Goal: Task Accomplishment & Management: Manage account settings

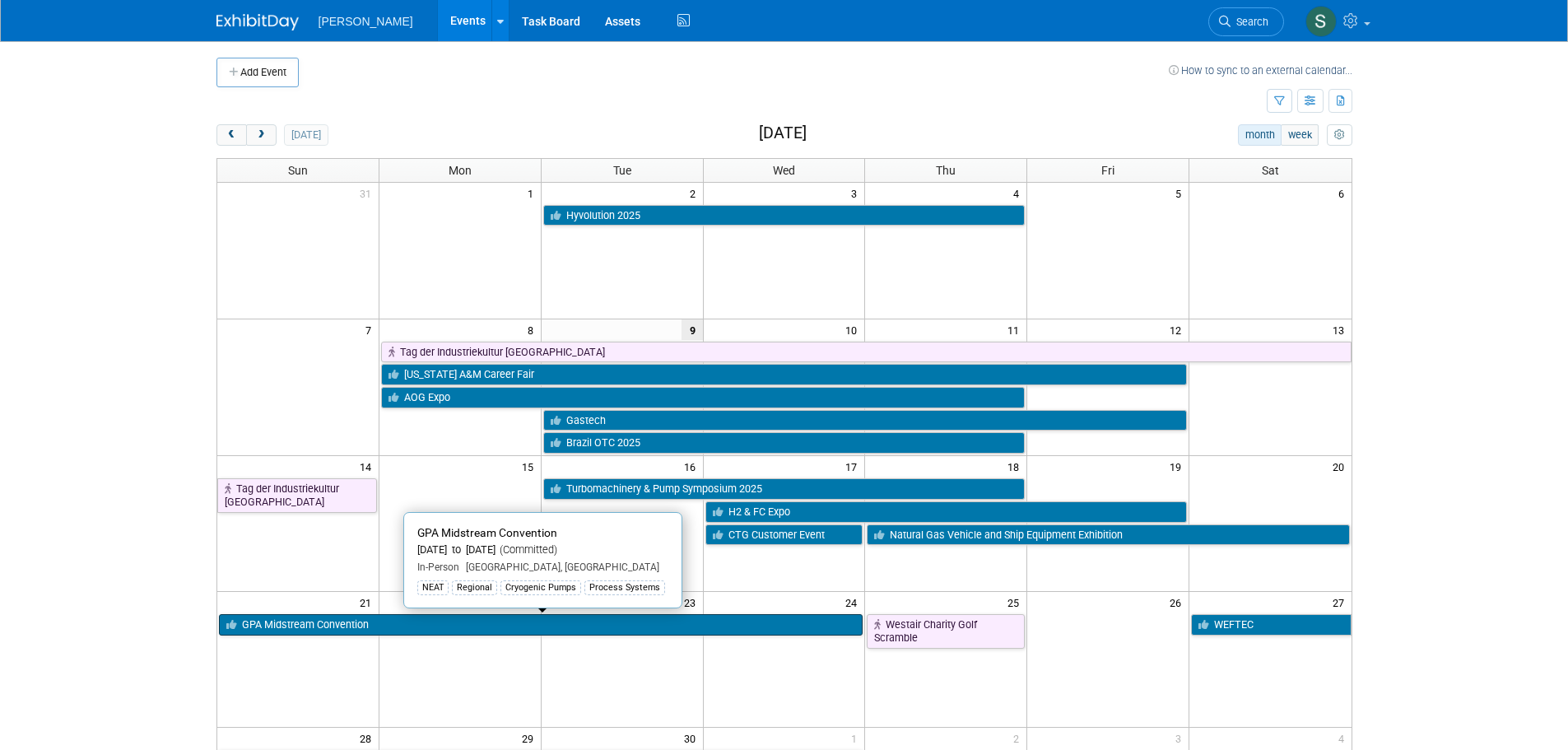
click at [455, 630] on link "GPA Midstream Convention" at bounding box center [541, 625] width 644 height 21
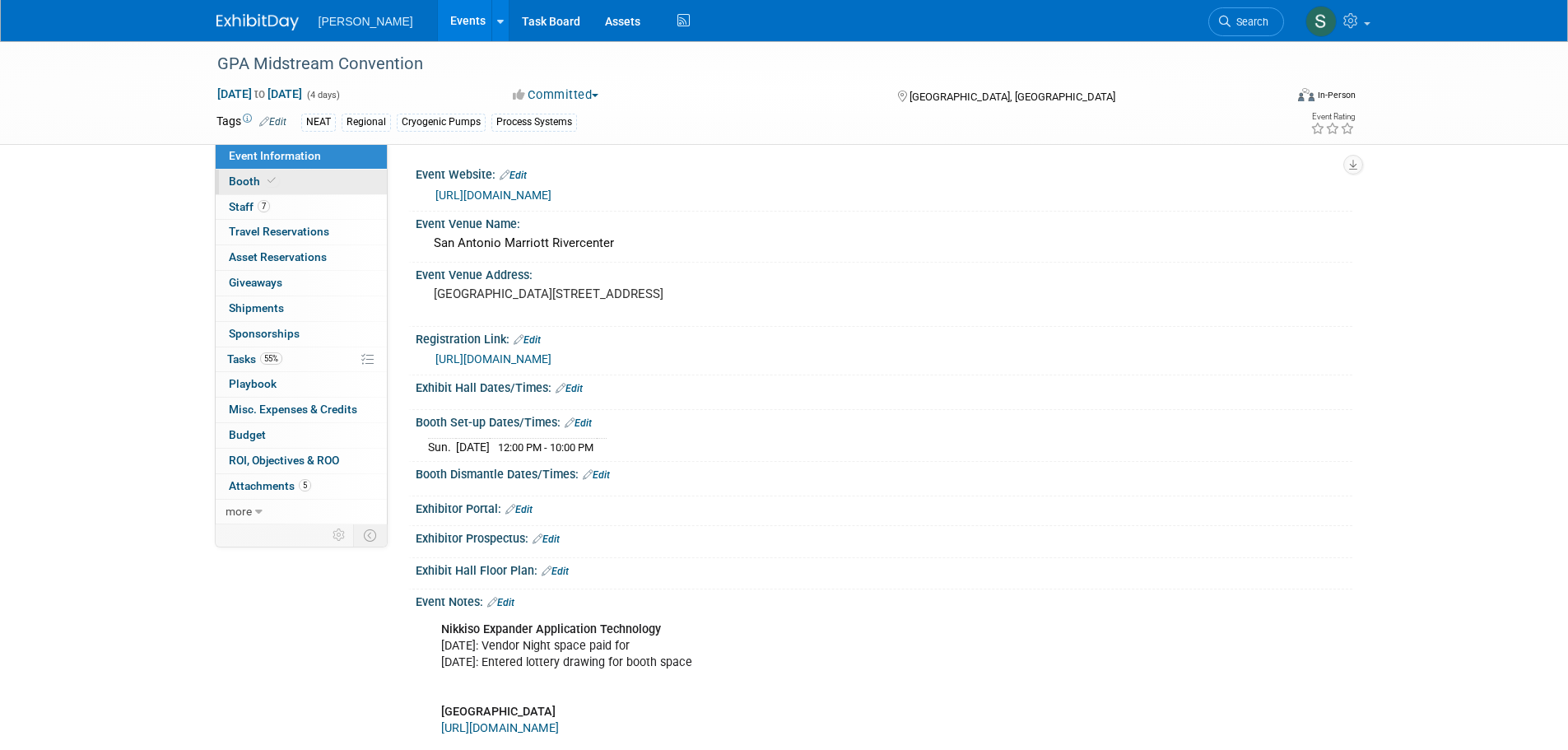
click at [322, 183] on link "Booth" at bounding box center [300, 181] width 172 height 24
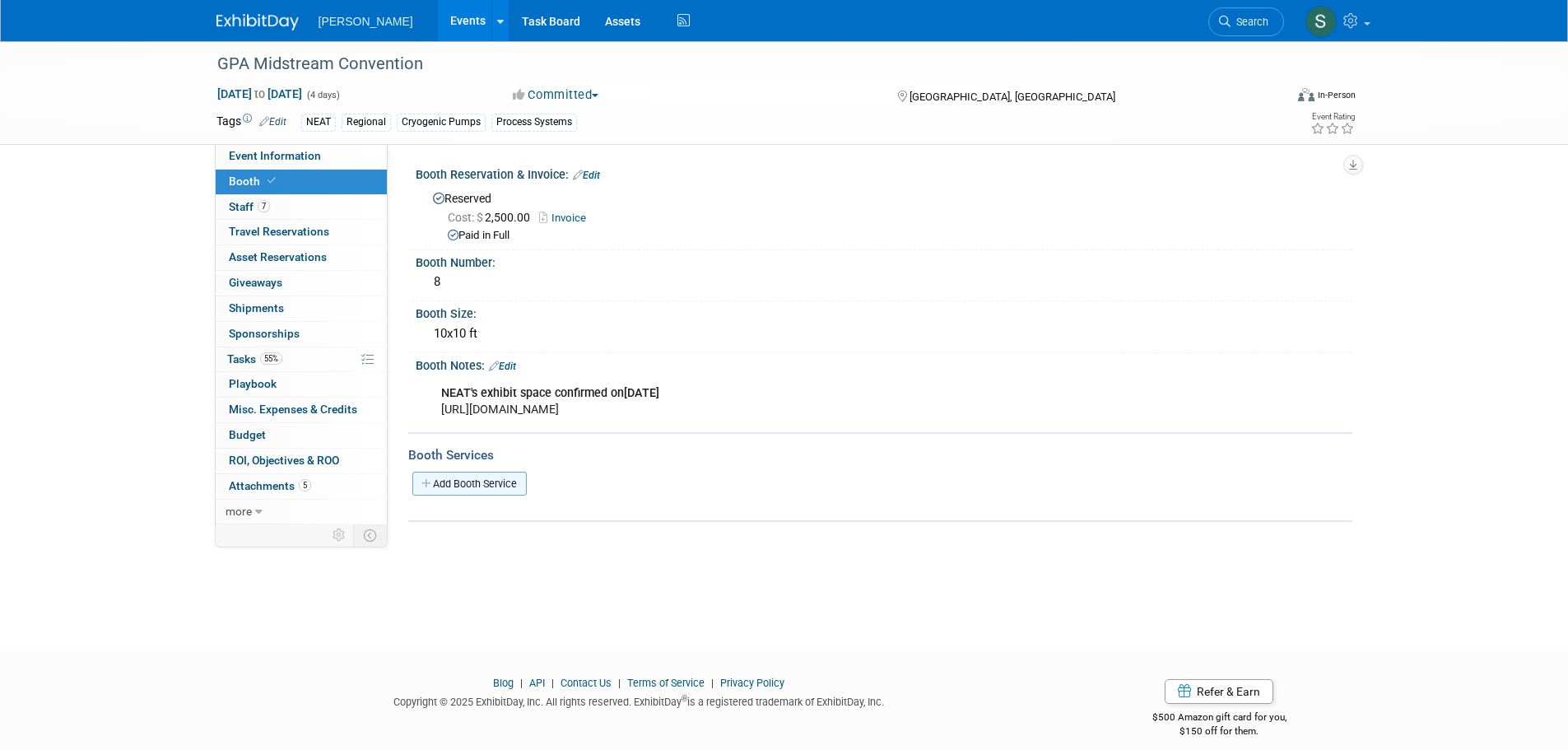
click at [490, 478] on link "Add Booth Service" at bounding box center [469, 484] width 114 height 24
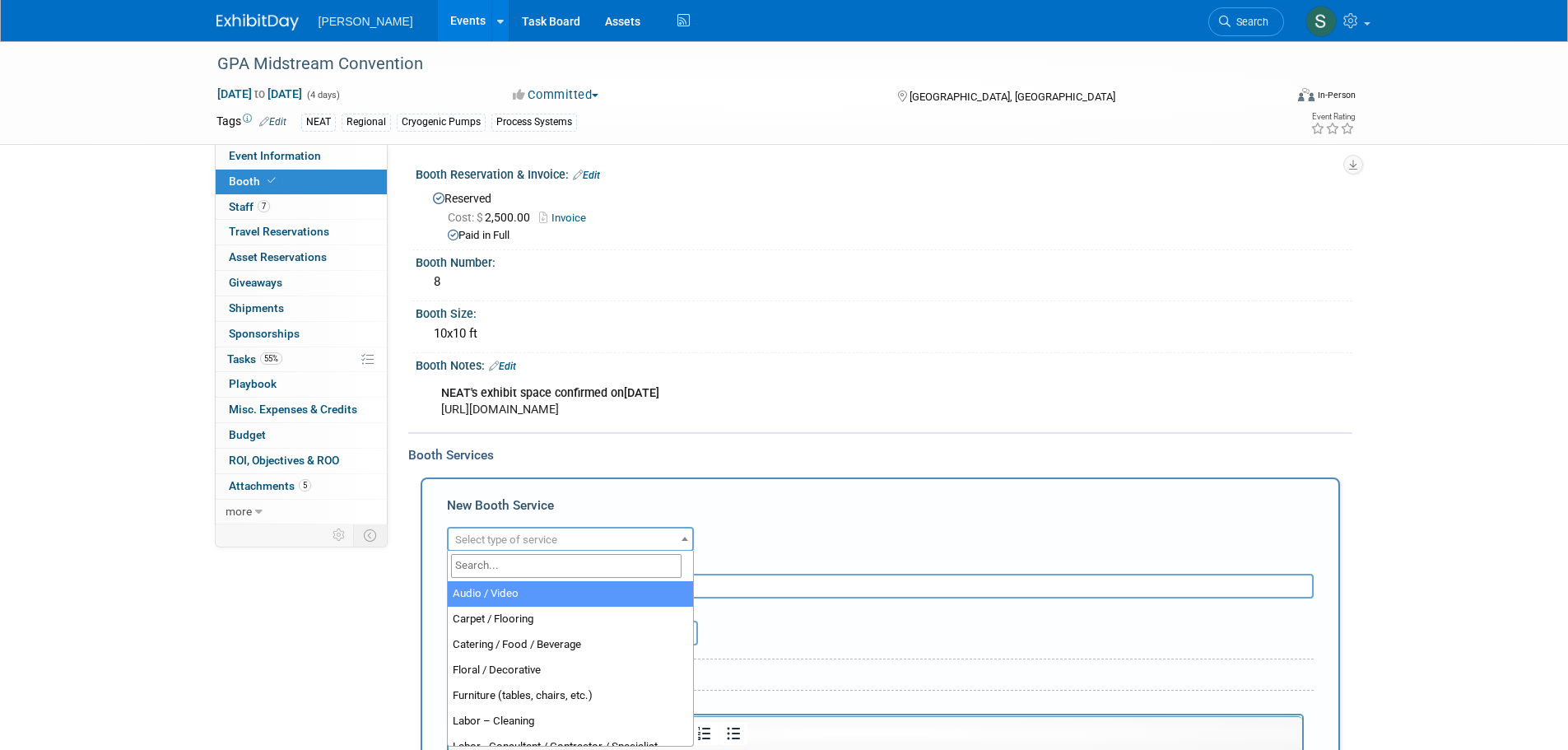
click at [516, 533] on span "Select type of service" at bounding box center [506, 539] width 102 height 13
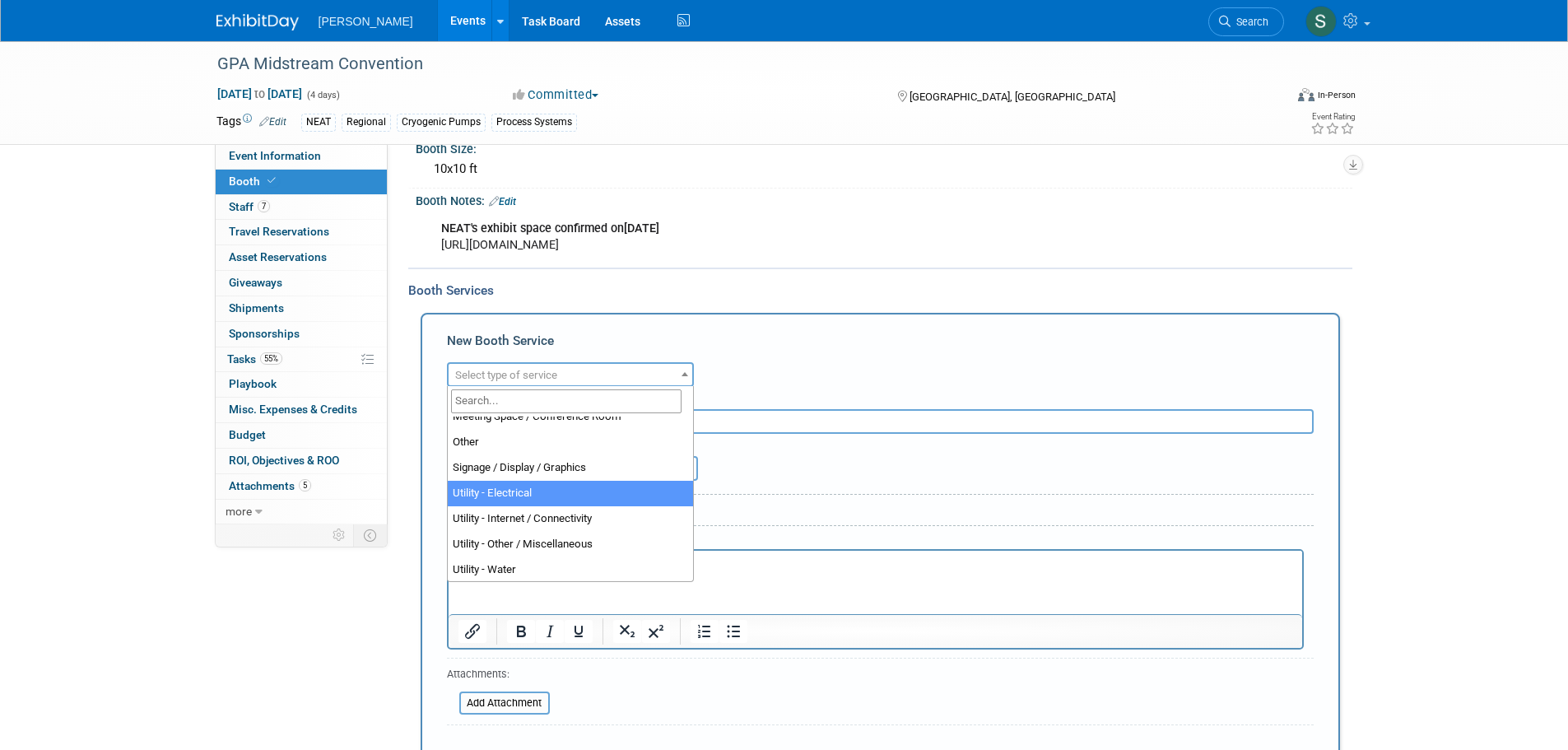
scroll to position [422, 0]
select select "8"
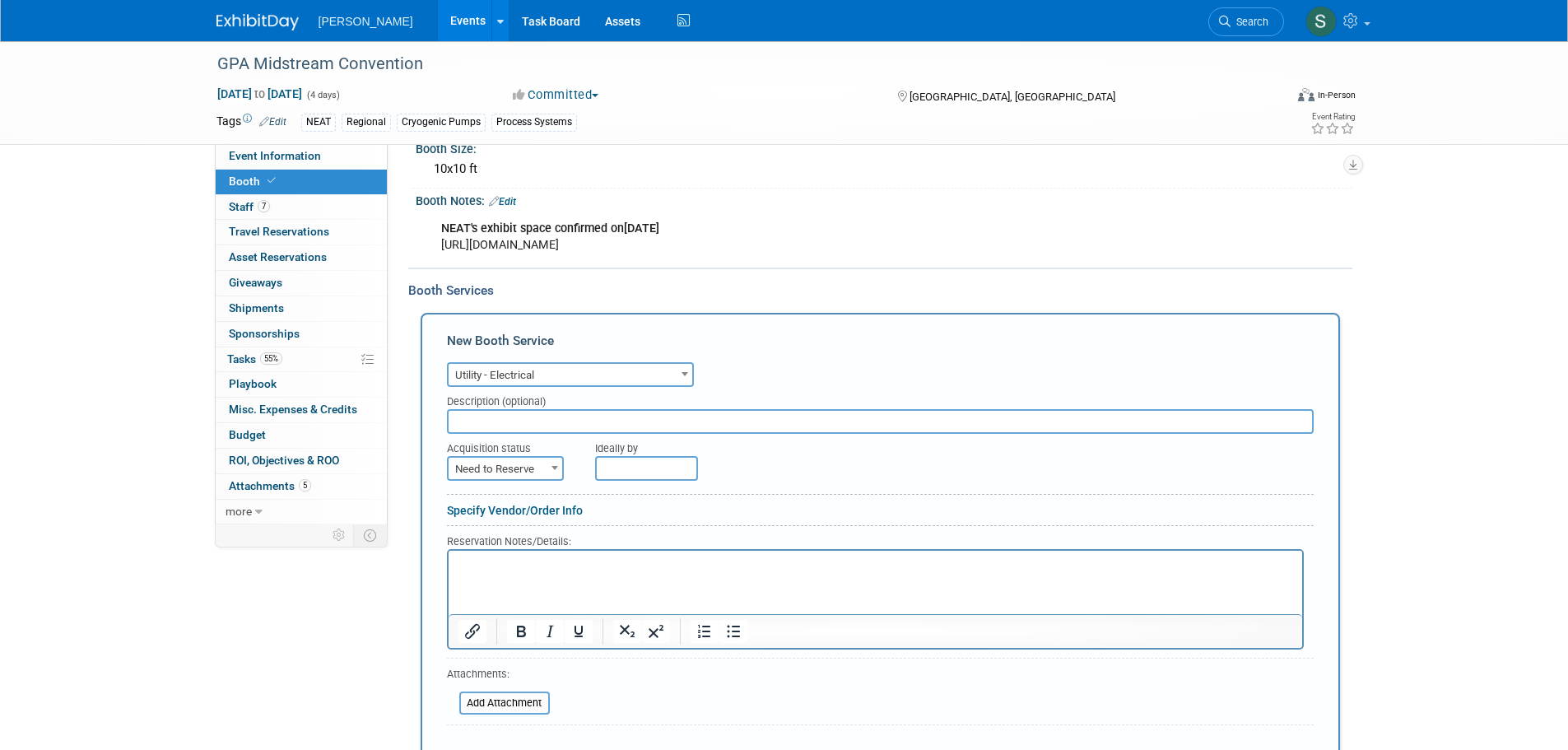
click at [587, 422] on input "text" at bounding box center [880, 421] width 866 height 24
type input "Vendor Night - lightbox"
click at [549, 467] on span at bounding box center [554, 467] width 16 height 21
select select "2"
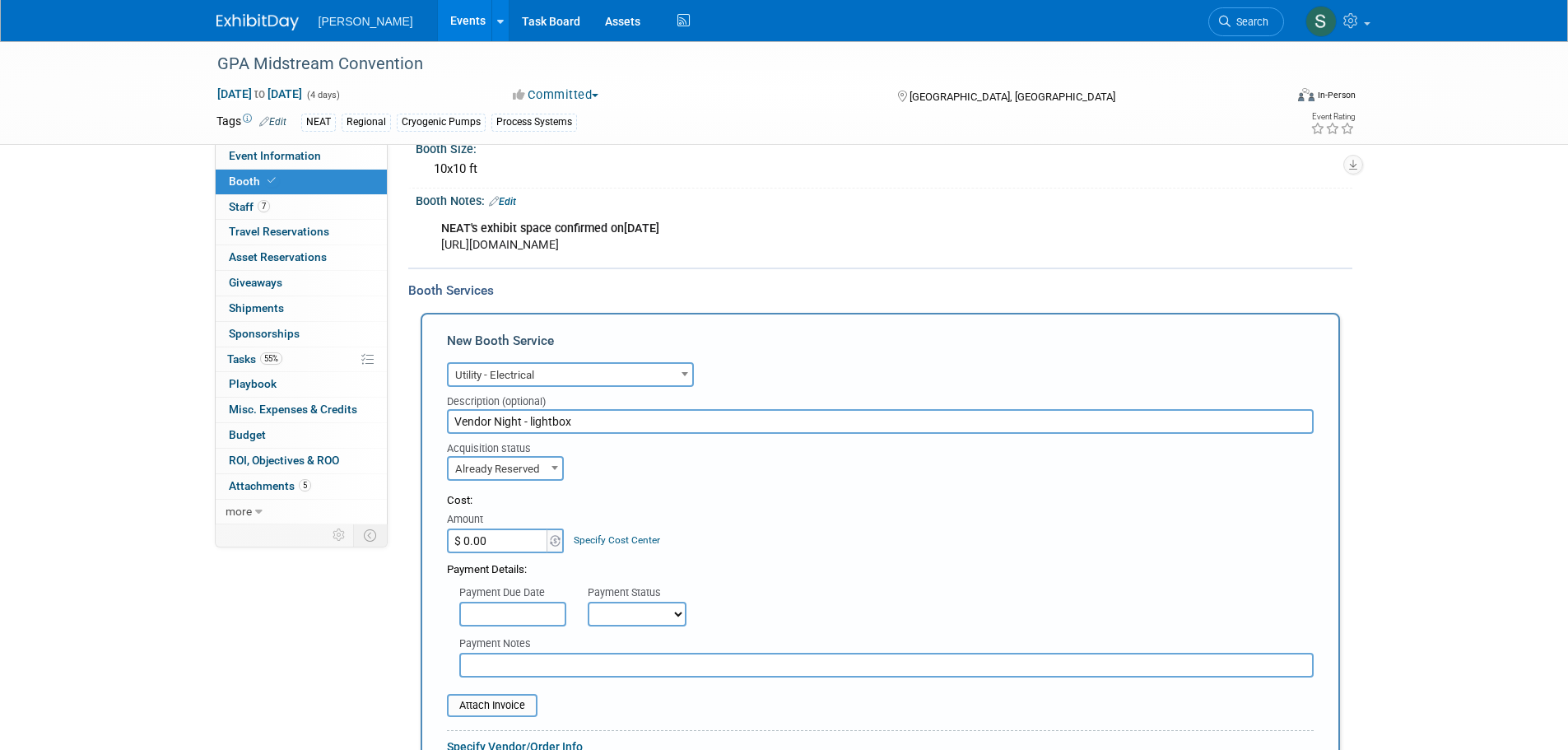
click at [505, 538] on input "$ 0.00" at bounding box center [498, 540] width 103 height 24
type input "$ 388.92"
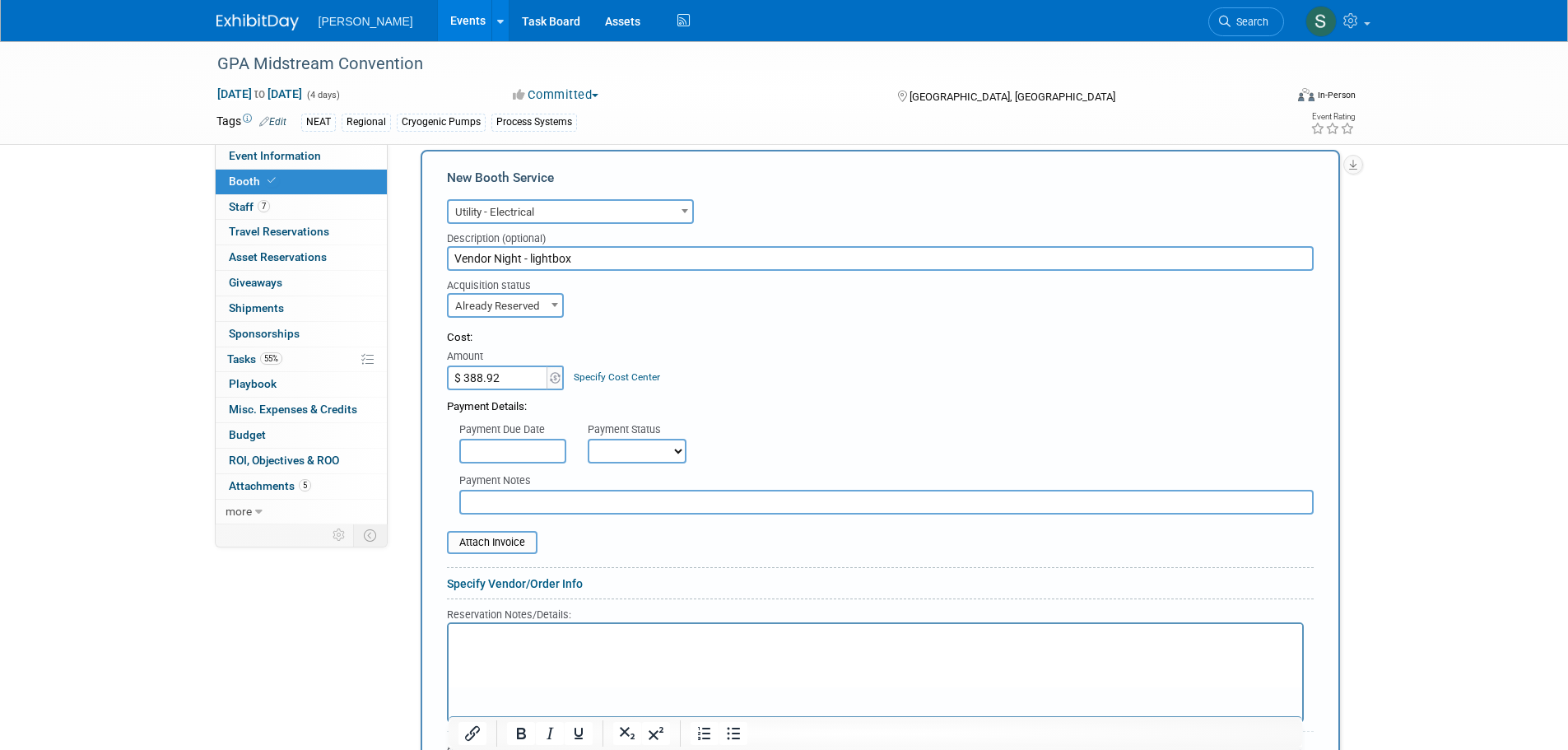
scroll to position [329, 0]
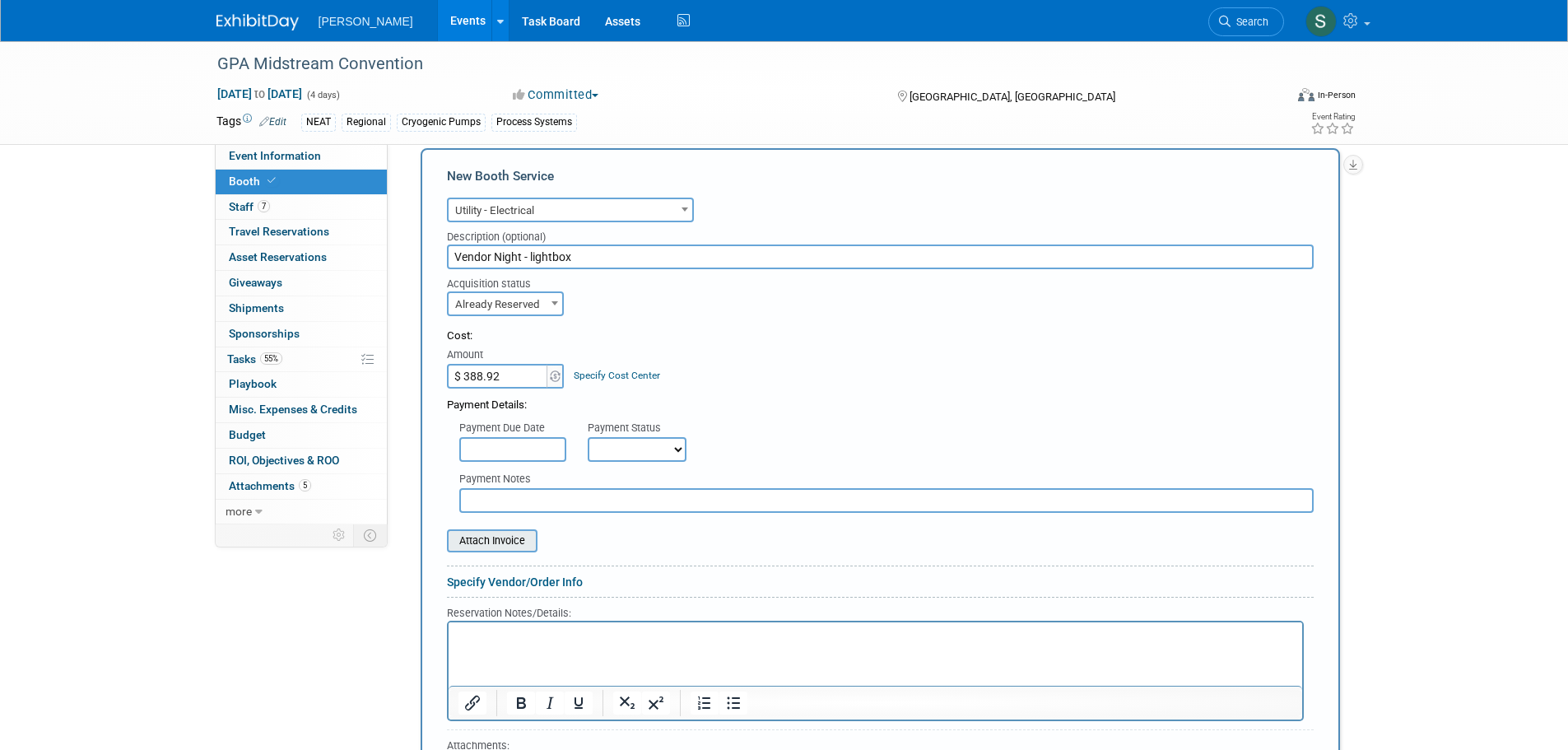
click at [503, 536] on input "file" at bounding box center [438, 541] width 196 height 19
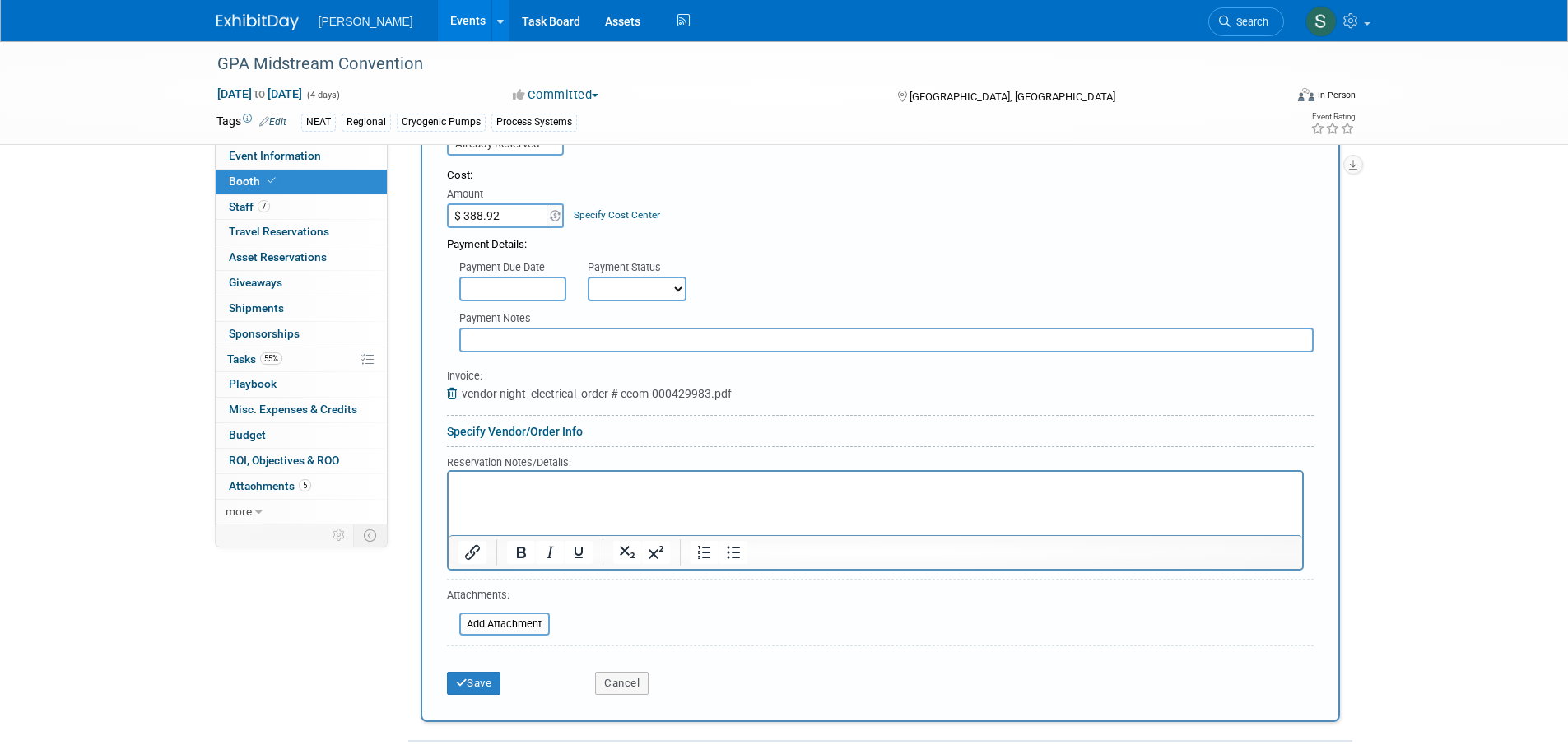
scroll to position [494, 0]
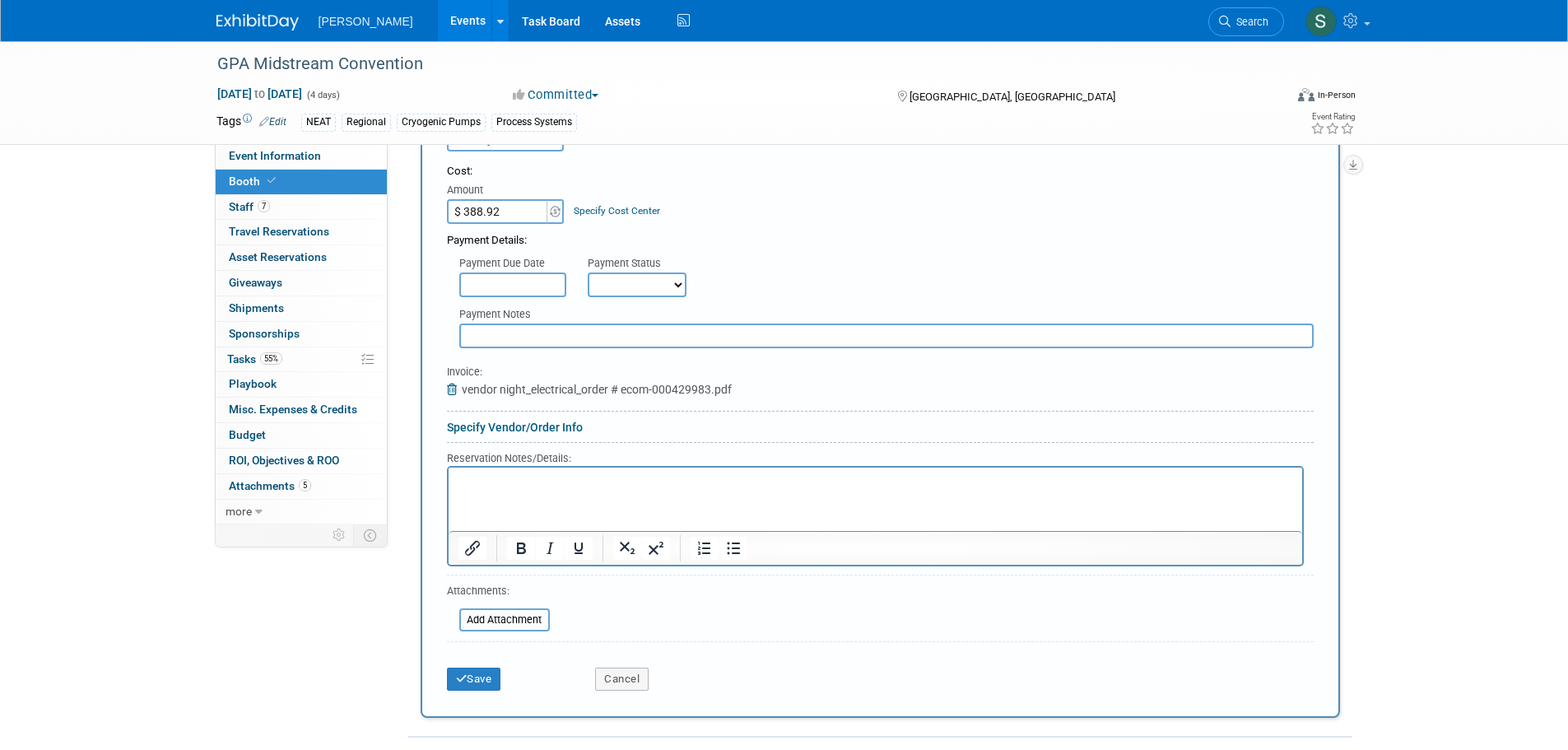
click at [487, 697] on div "Save Cancel" at bounding box center [880, 673] width 866 height 50
click at [484, 672] on button "Save" at bounding box center [474, 679] width 54 height 23
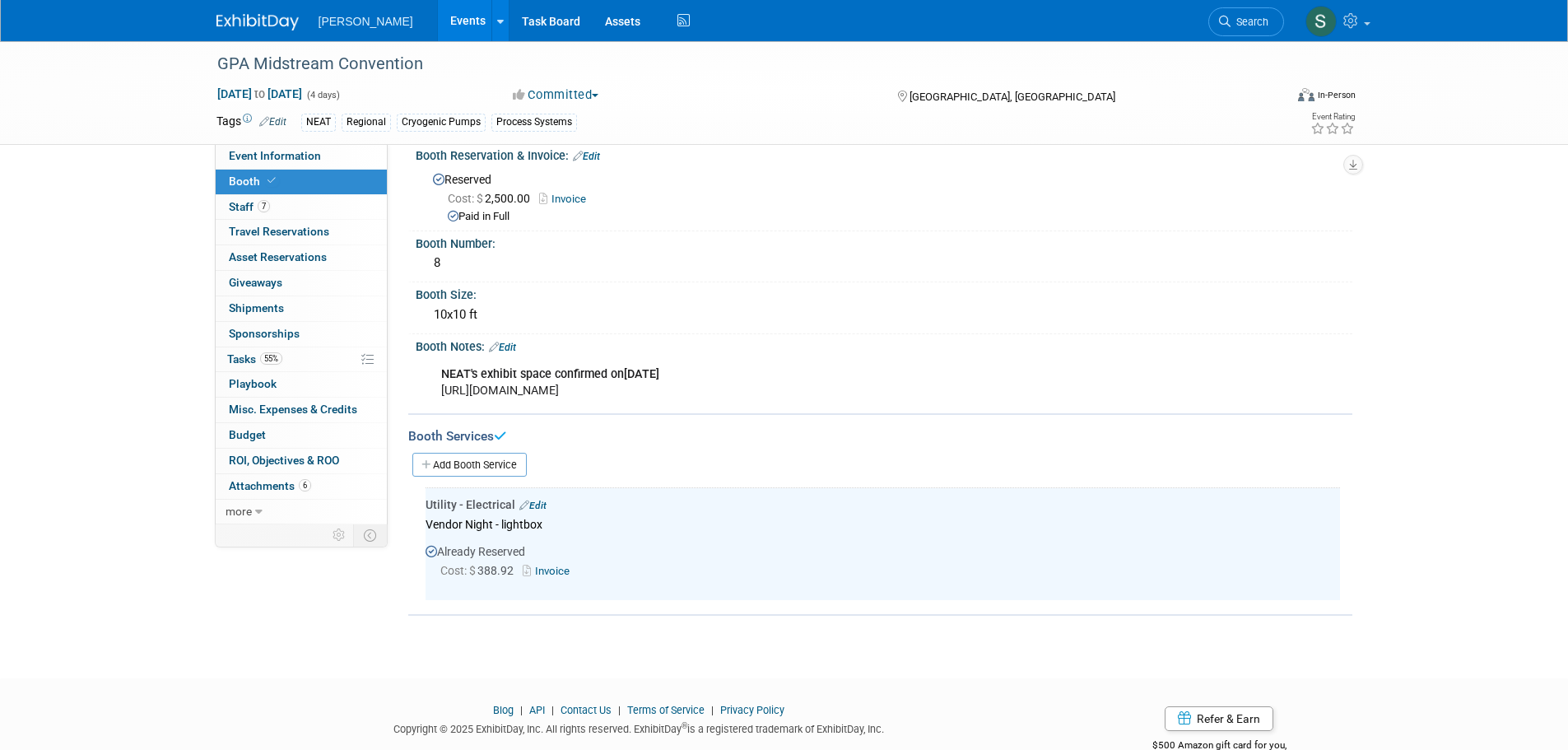
scroll to position [0, 0]
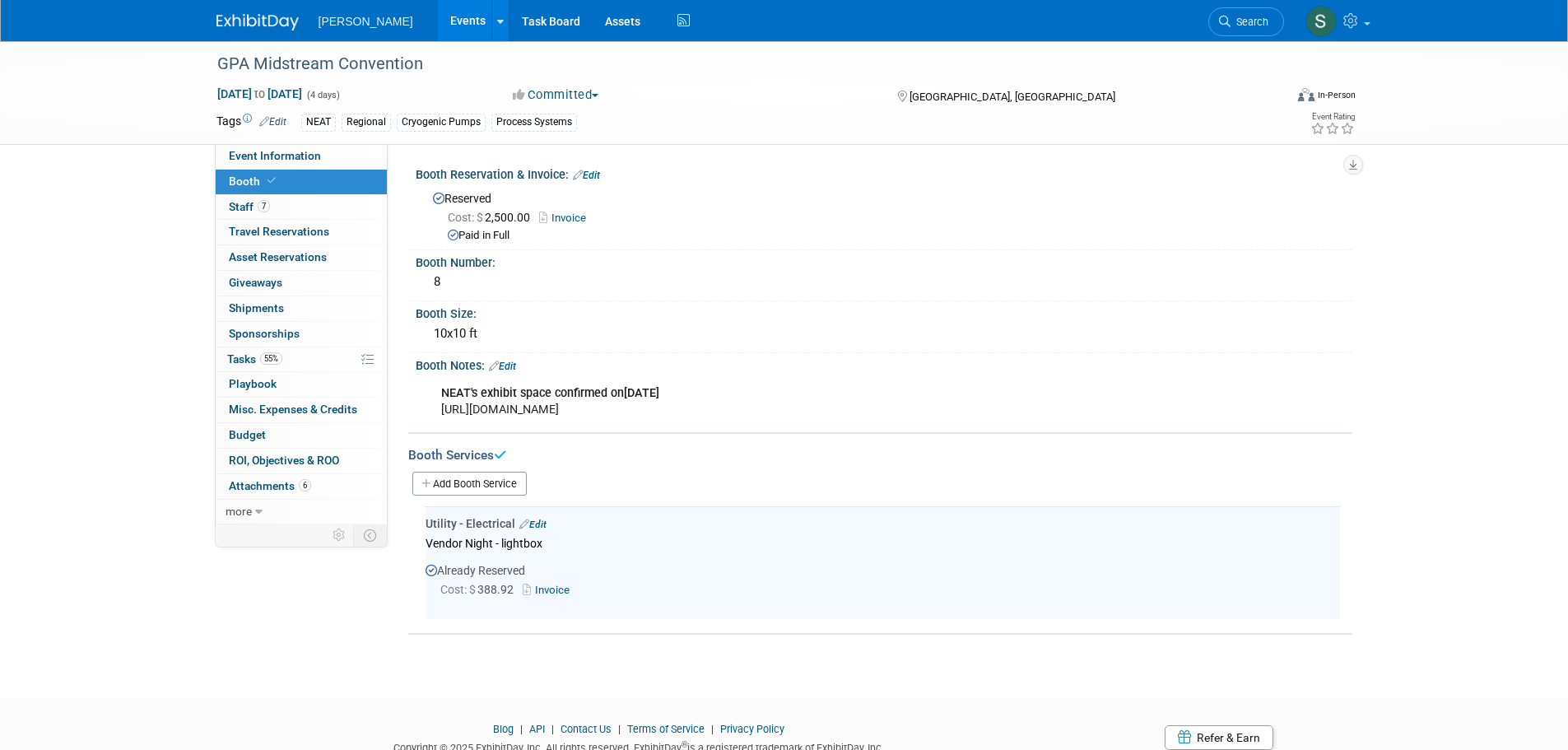
click at [549, 642] on div "GPA Midstream Convention Sep 21, 2025 to Sep 24, 2025 (4 days) Sep 21, 2025 to …" at bounding box center [784, 354] width 1568 height 626
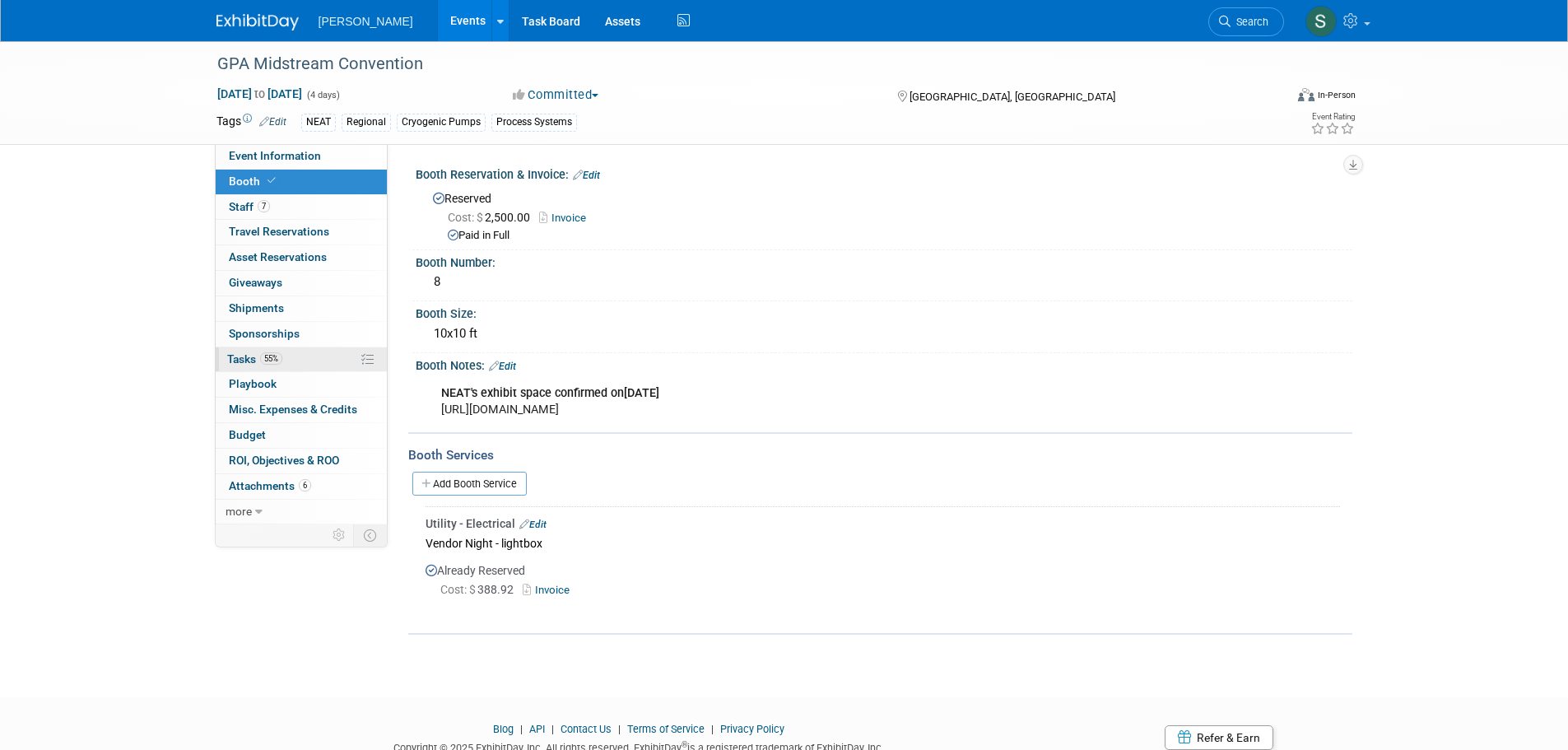
click at [295, 360] on link "55% Tasks 55%" at bounding box center [300, 359] width 172 height 24
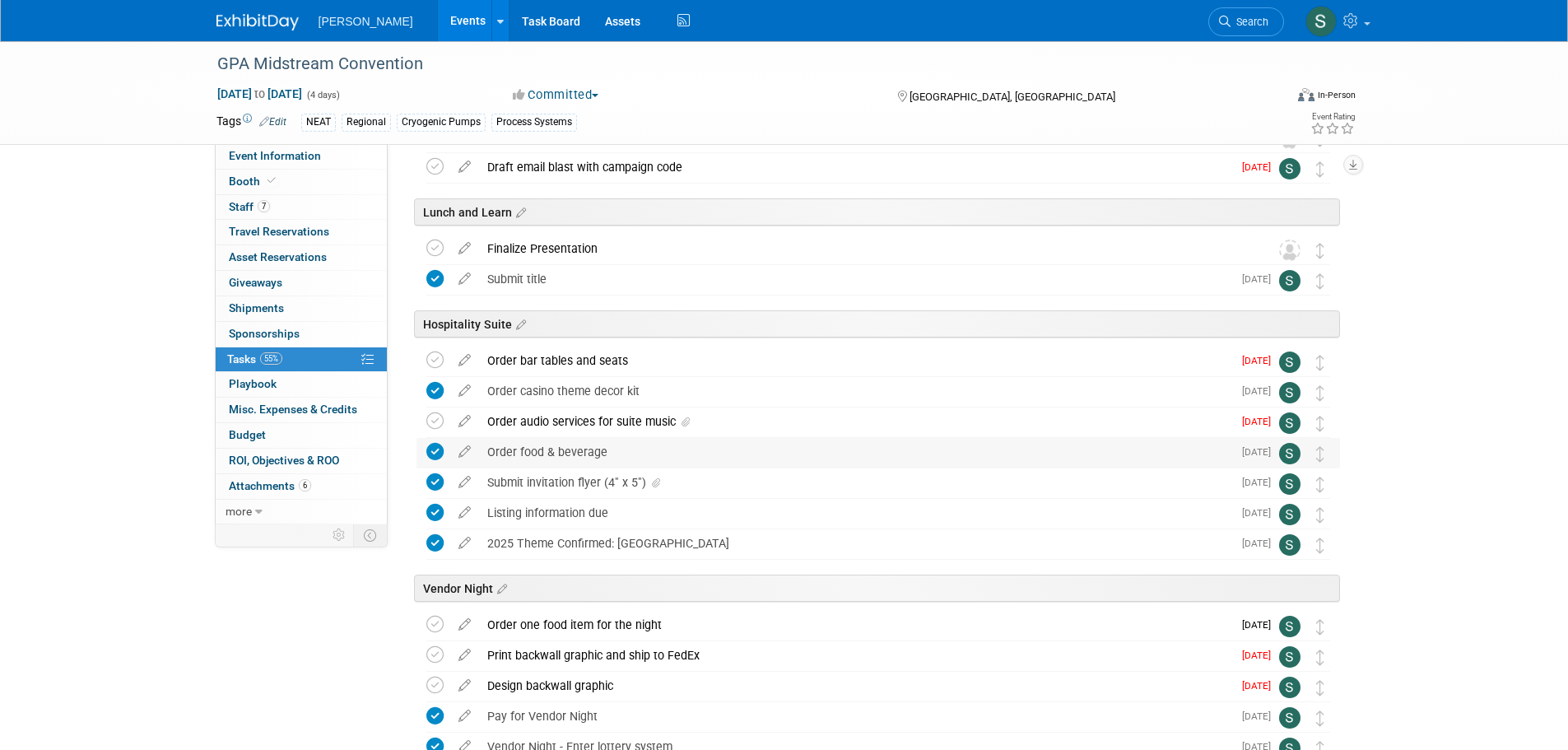
scroll to position [165, 0]
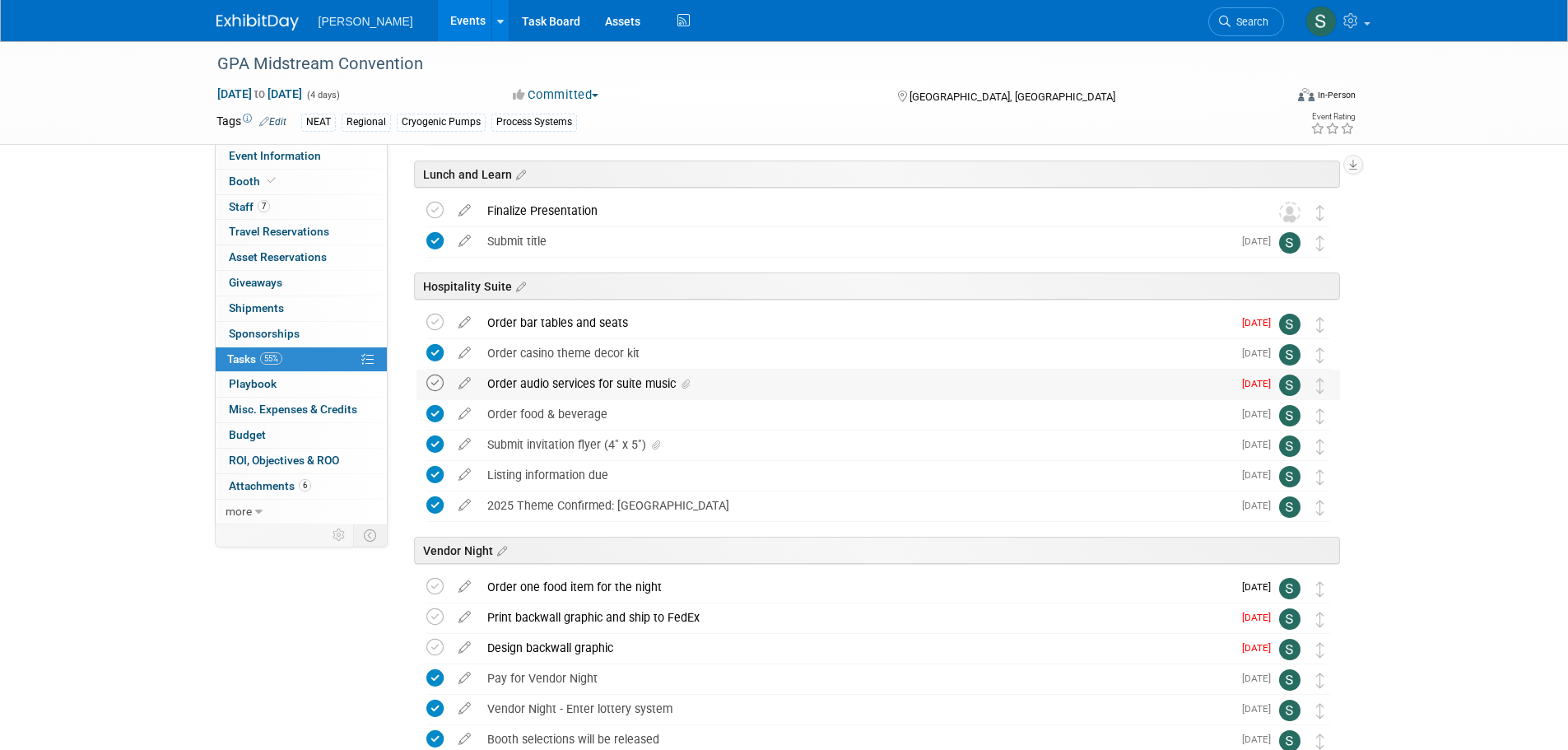
click at [434, 381] on icon at bounding box center [435, 383] width 17 height 17
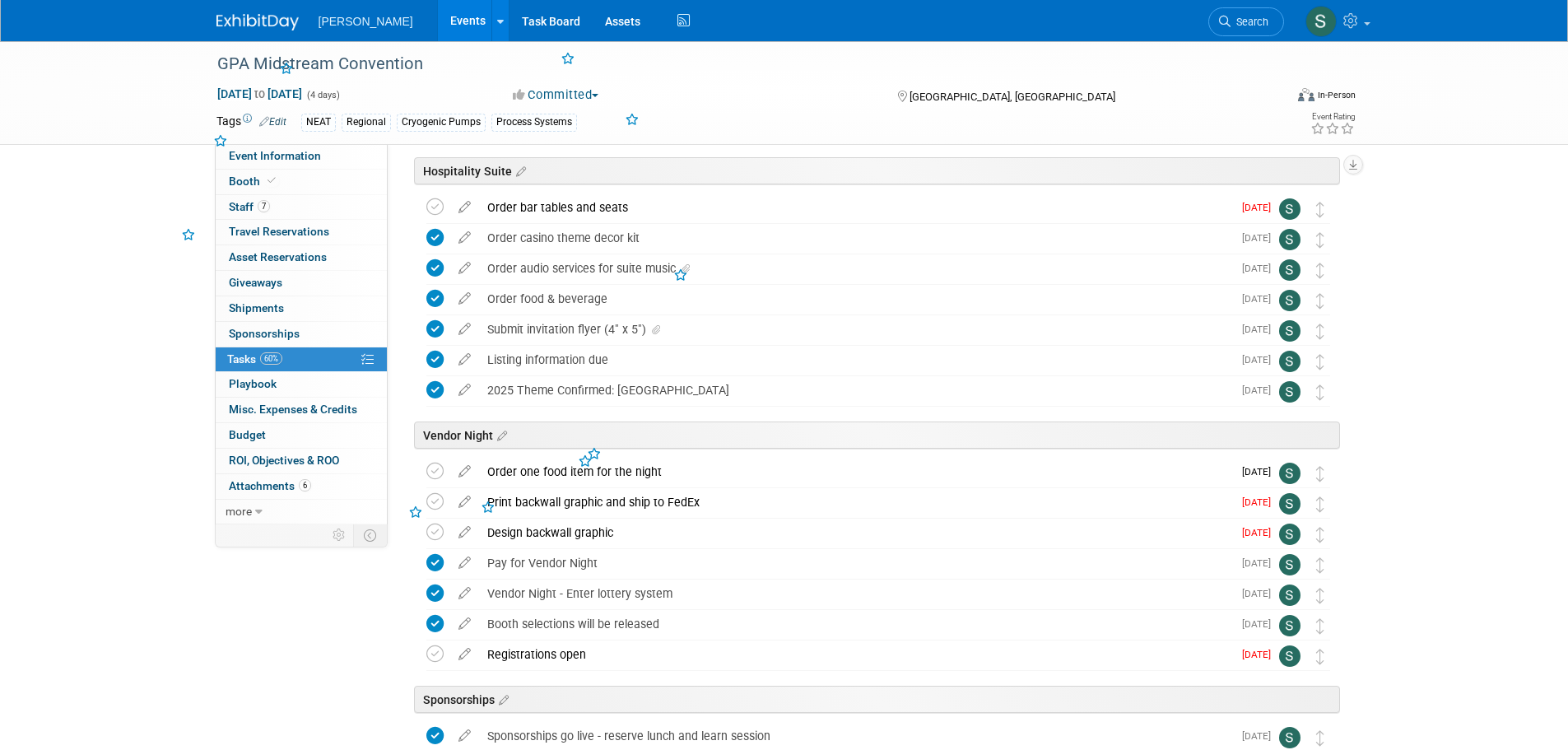
scroll to position [329, 0]
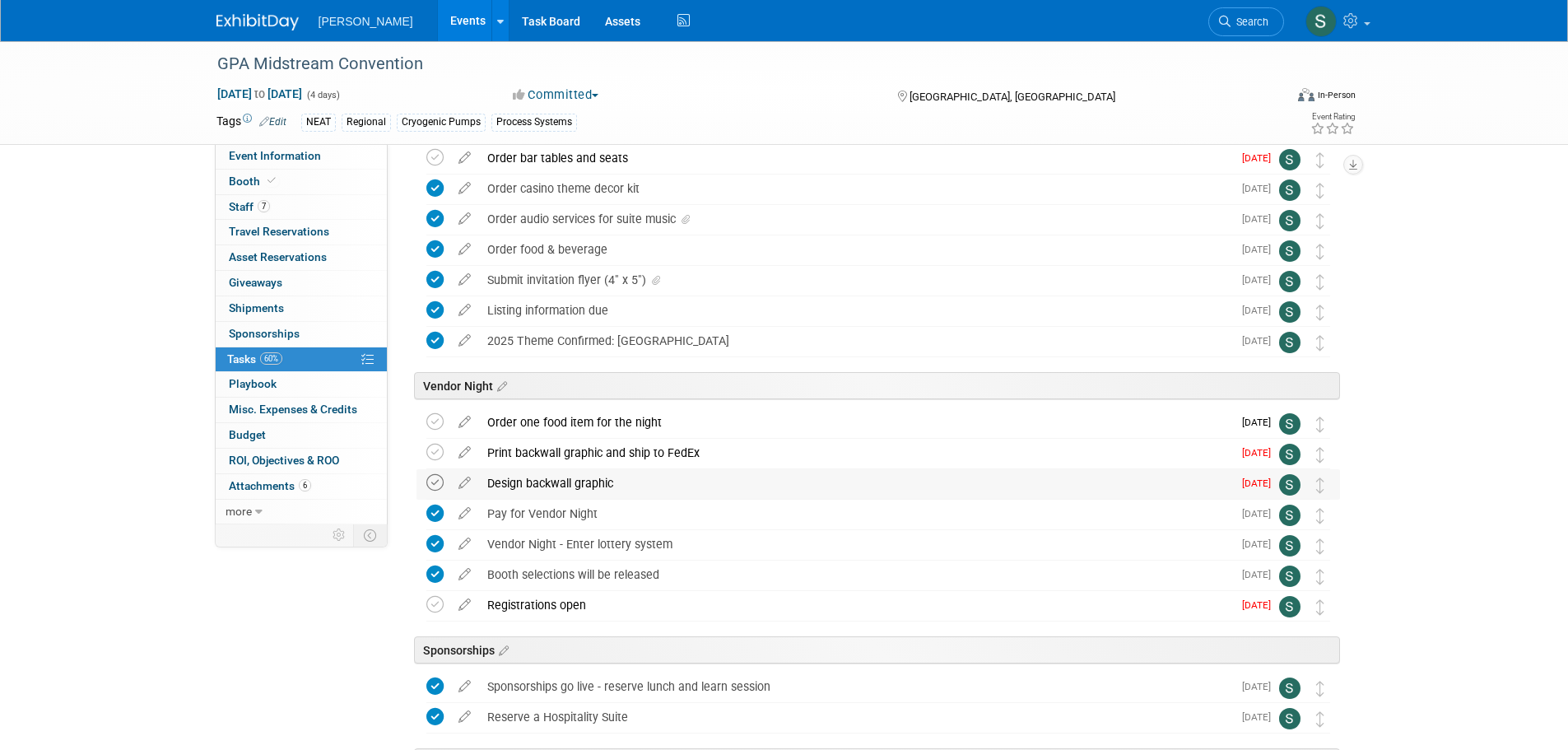
click at [428, 482] on icon at bounding box center [435, 483] width 17 height 17
click at [432, 453] on icon at bounding box center [435, 453] width 17 height 17
click at [434, 413] on icon at bounding box center [435, 422] width 17 height 17
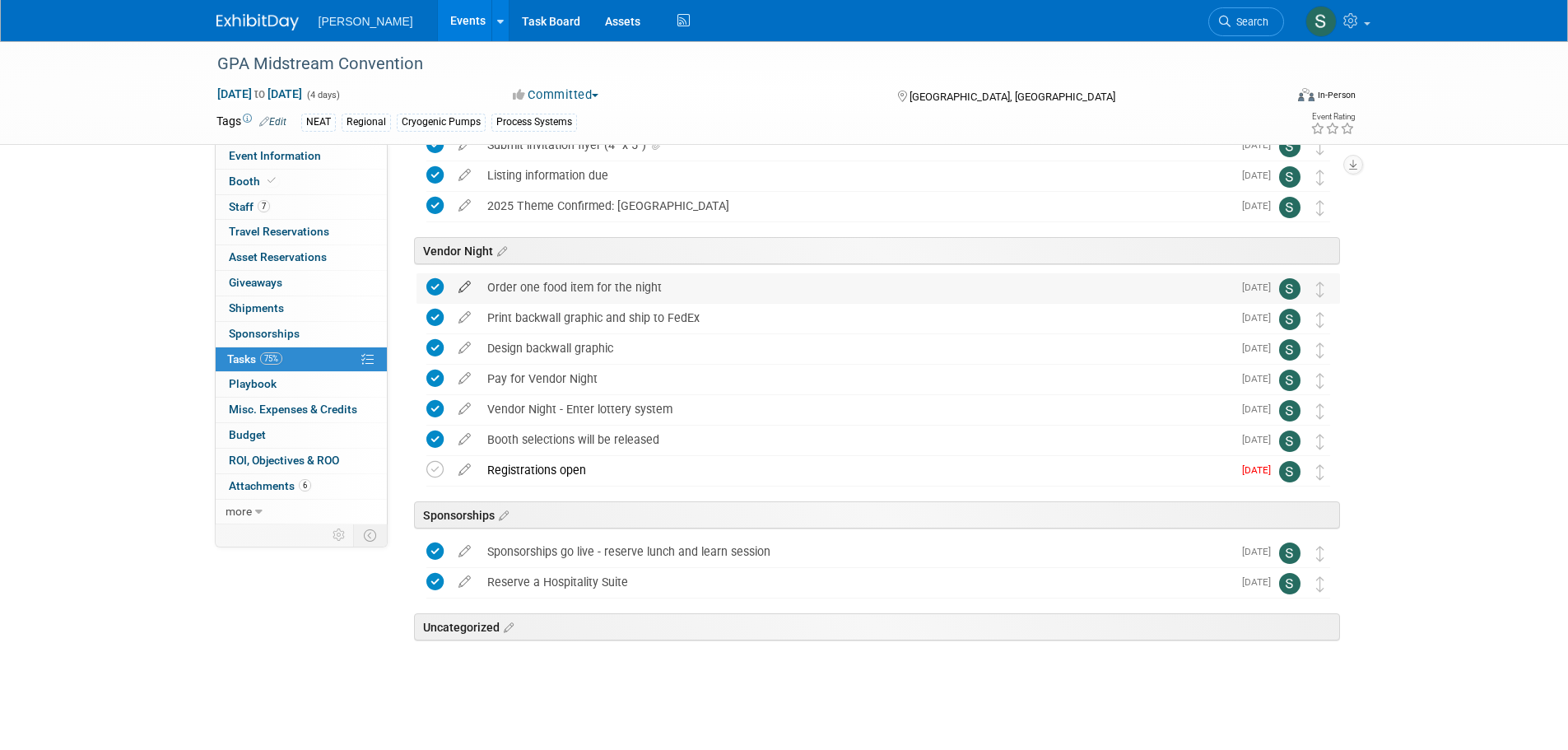
click at [469, 290] on icon at bounding box center [465, 283] width 29 height 20
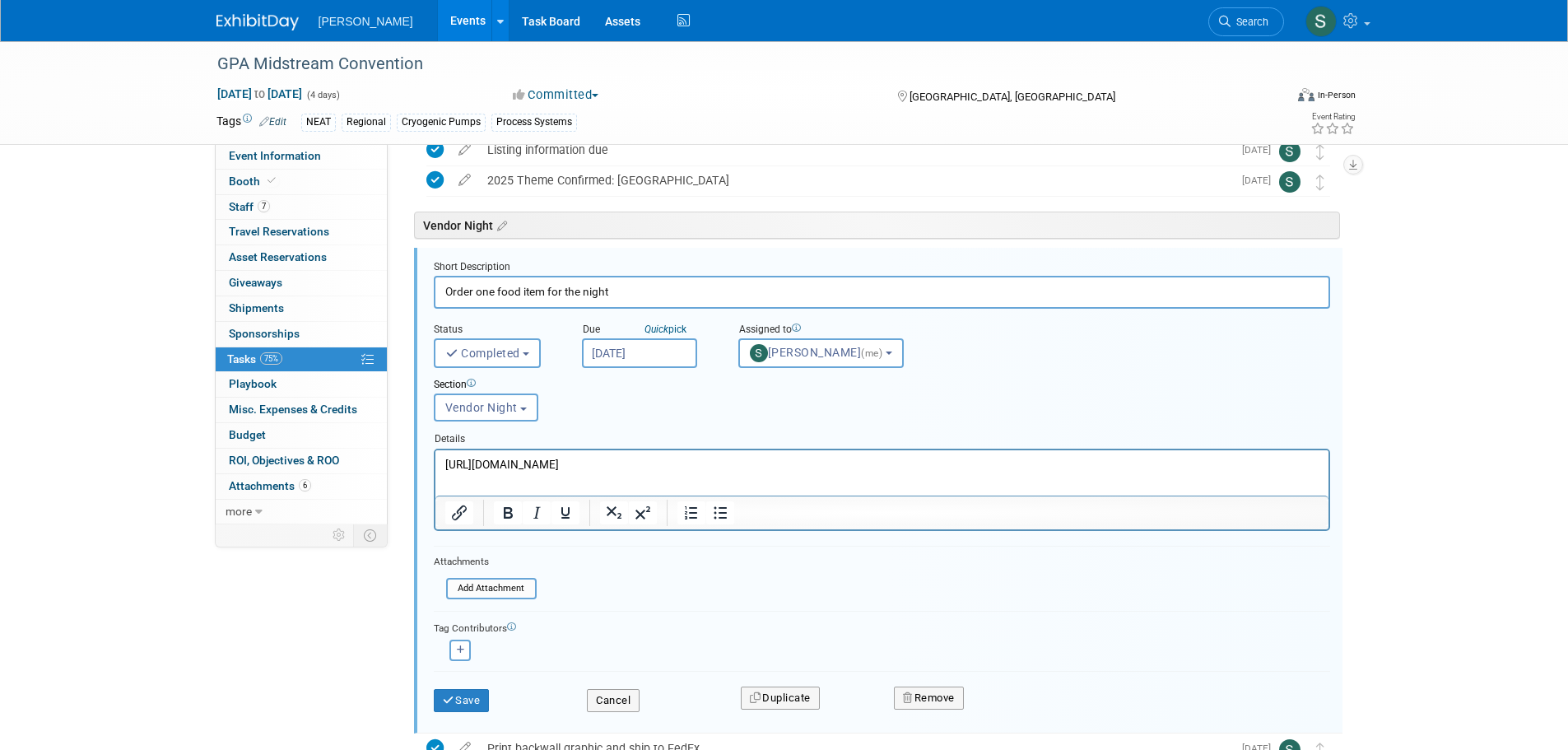
scroll to position [496, 0]
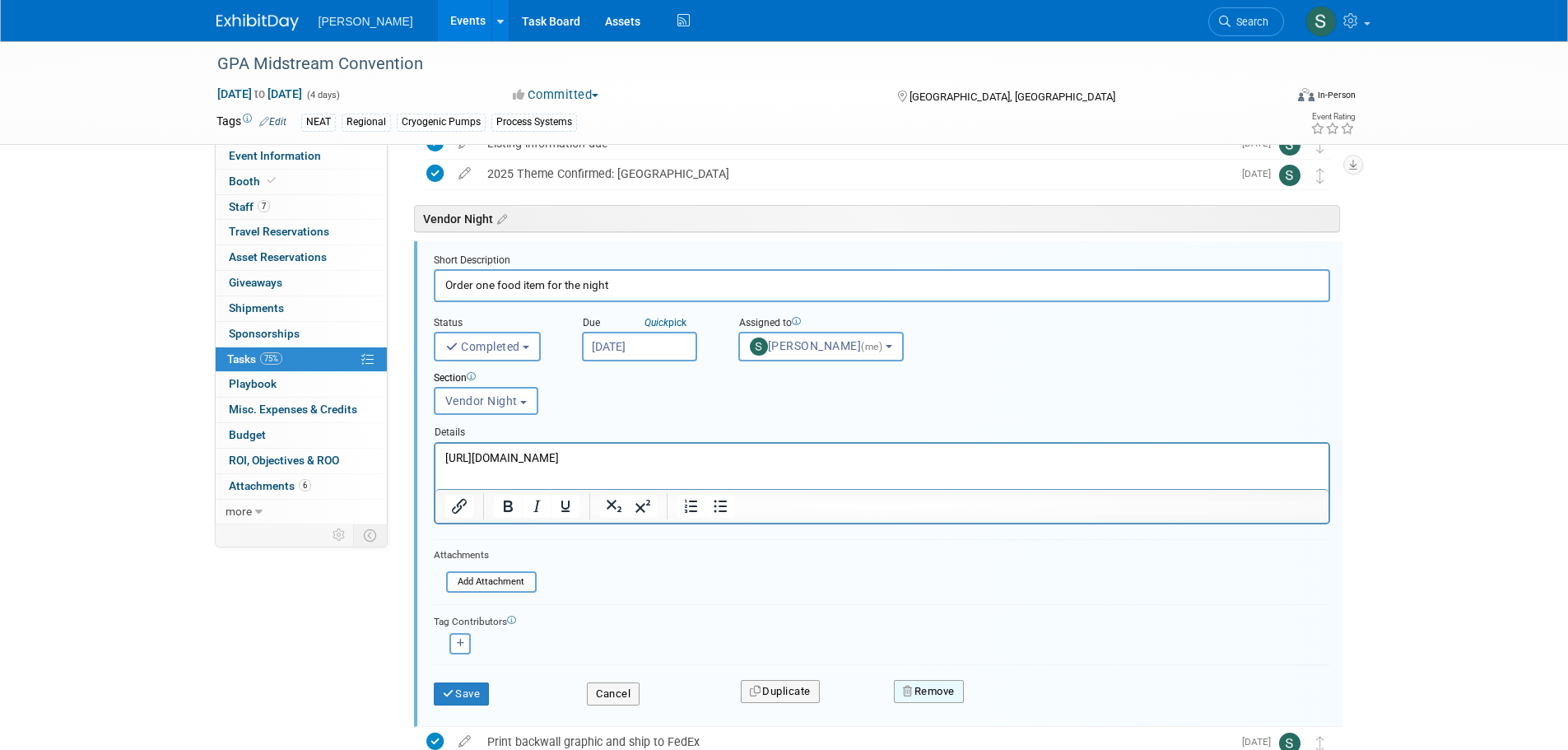
click at [918, 693] on button "Remove" at bounding box center [928, 691] width 70 height 23
click at [1030, 705] on link "Yes" at bounding box center [1020, 703] width 47 height 26
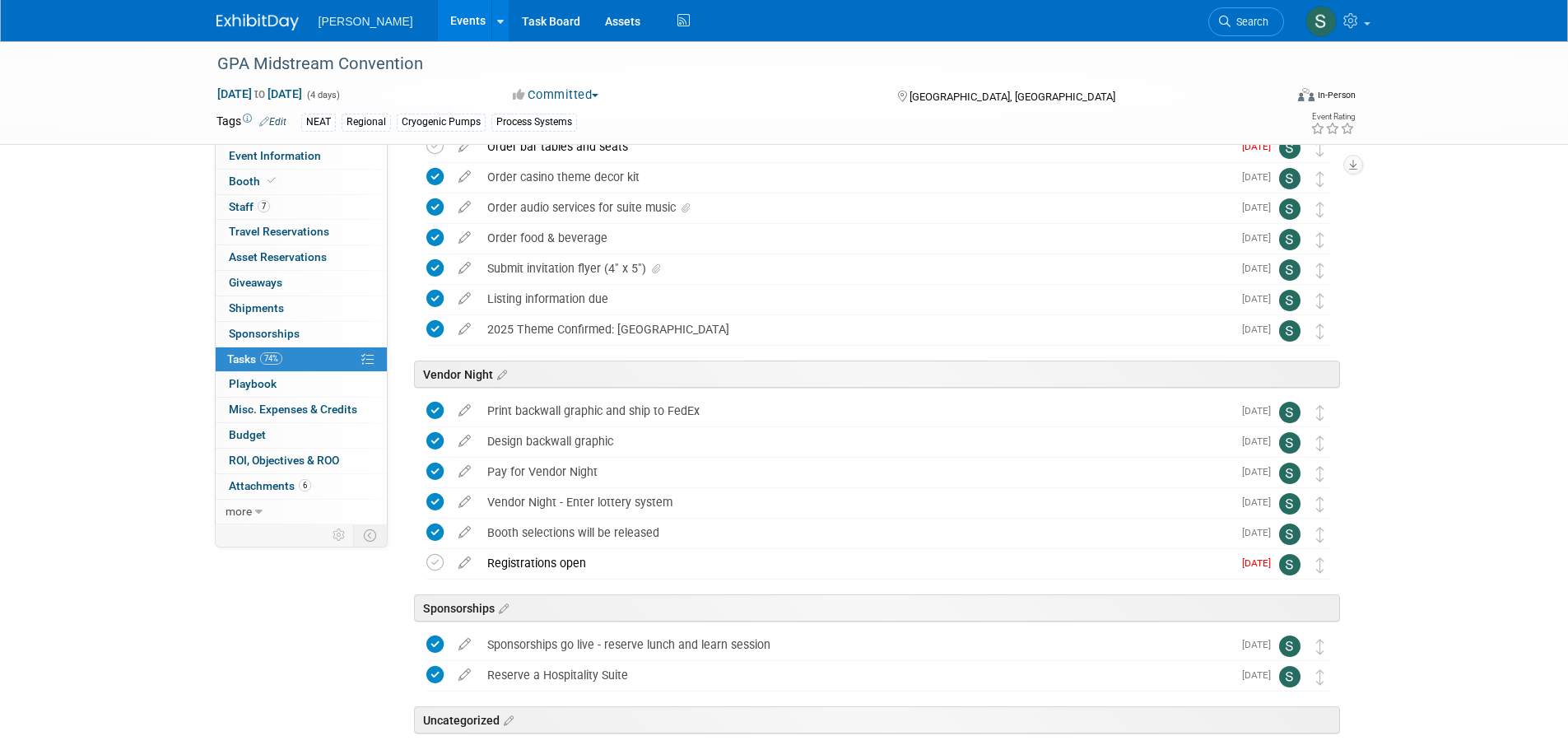
scroll to position [129, 0]
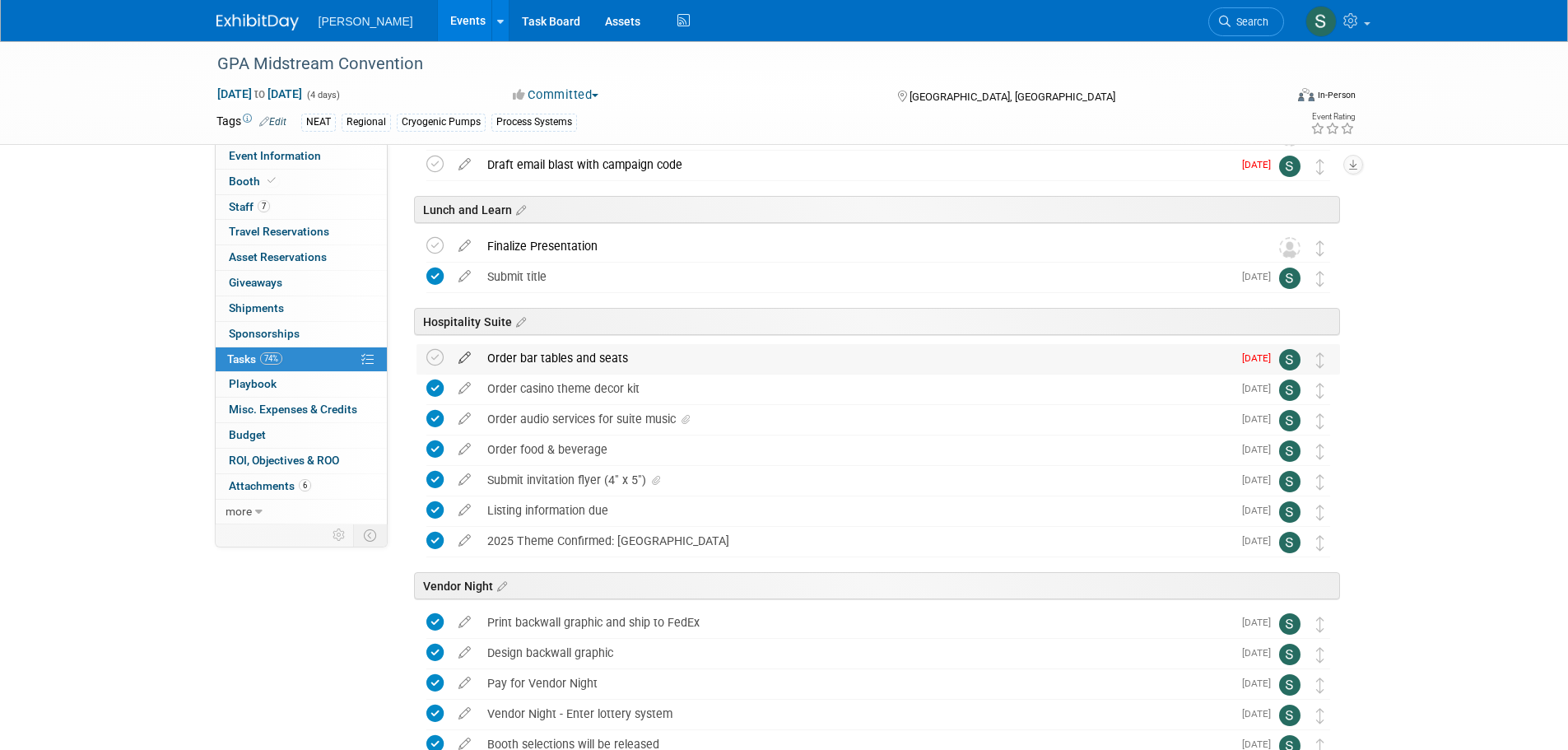
click at [470, 358] on icon at bounding box center [465, 354] width 29 height 20
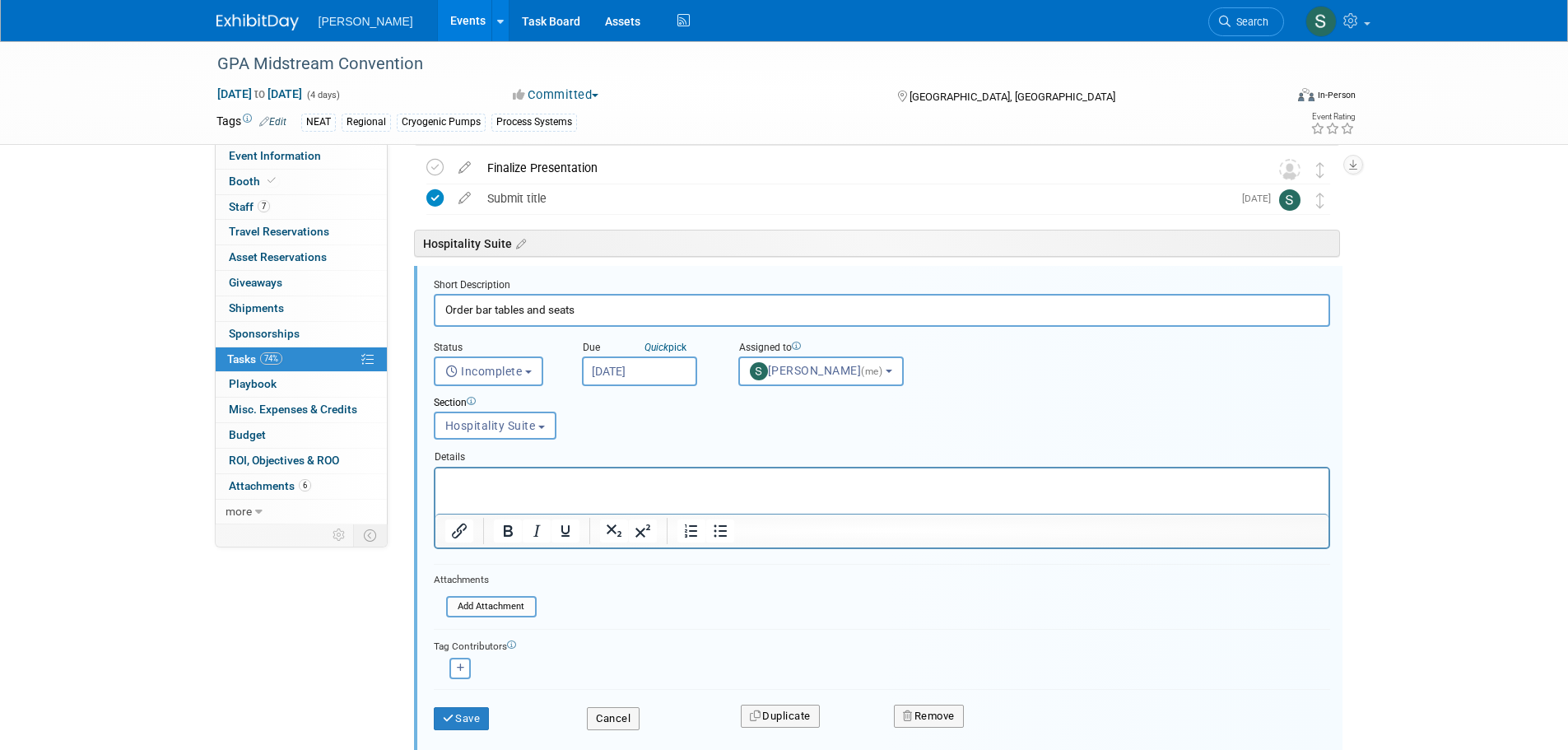
scroll to position [232, 0]
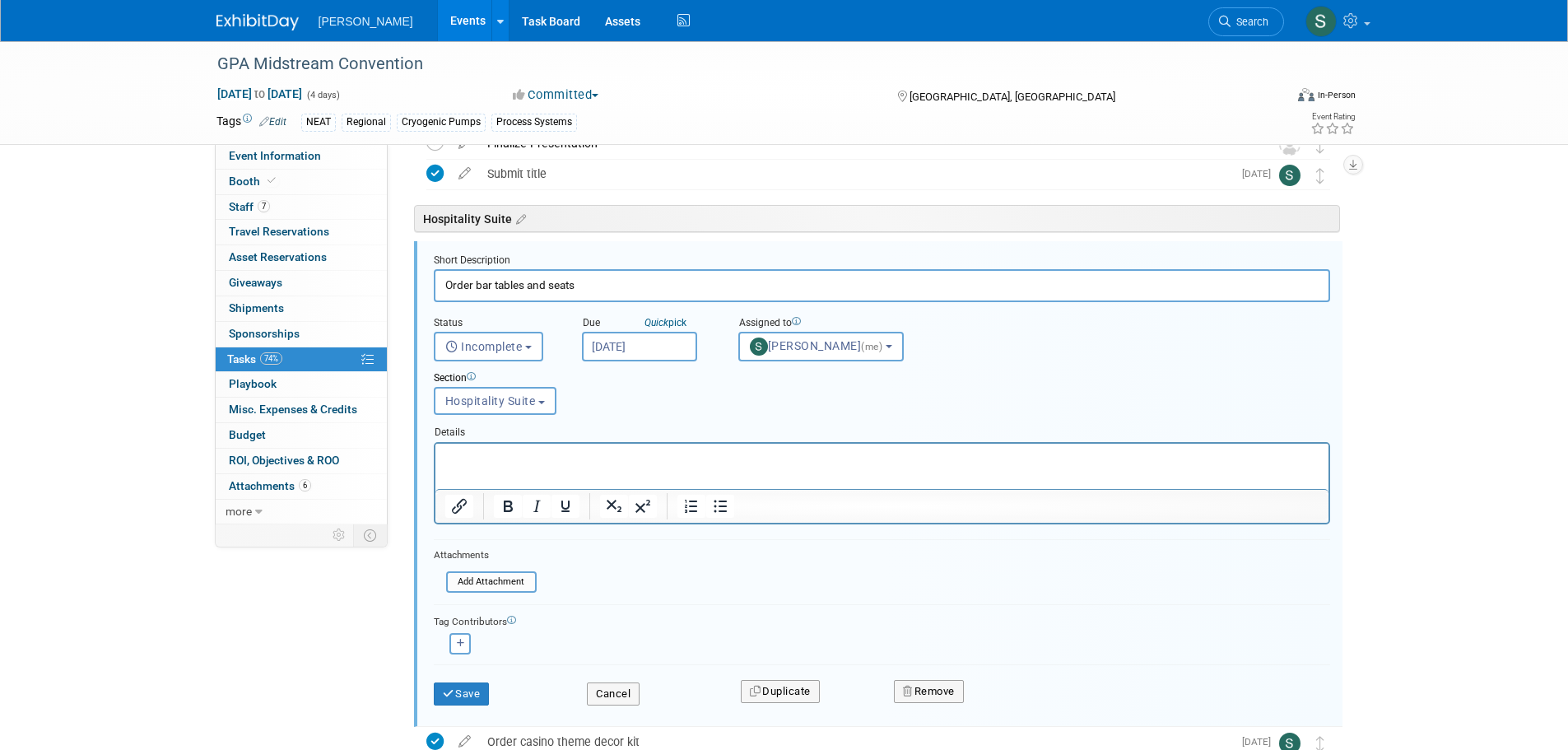
drag, startPoint x: 581, startPoint y: 281, endPoint x: 525, endPoint y: 280, distance: 56.0
click at [525, 280] on input "Order bar tables and seats" at bounding box center [882, 285] width 896 height 32
type input "Order bar tables"
click at [461, 682] on button "Save" at bounding box center [462, 694] width 56 height 23
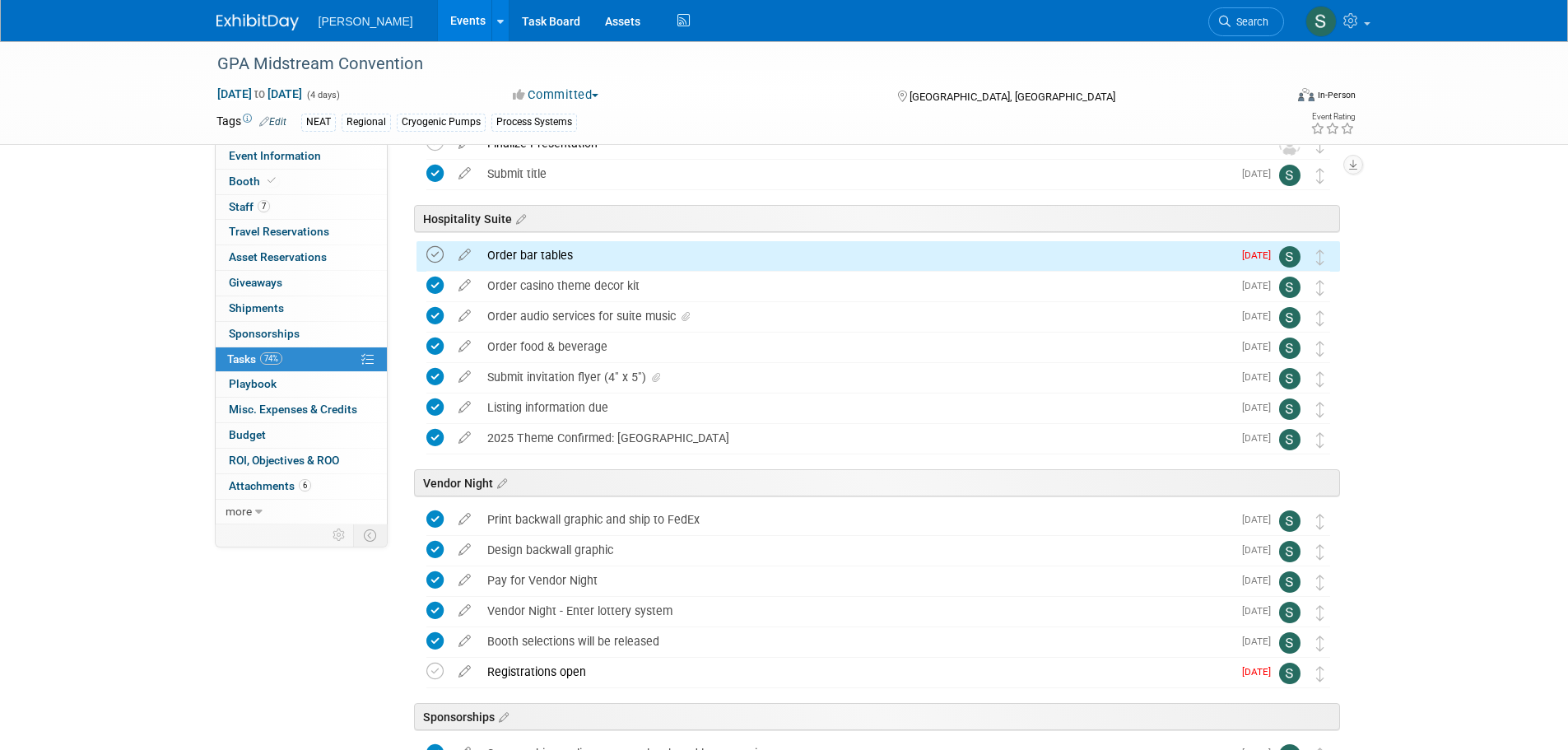
click at [437, 249] on icon at bounding box center [435, 255] width 17 height 17
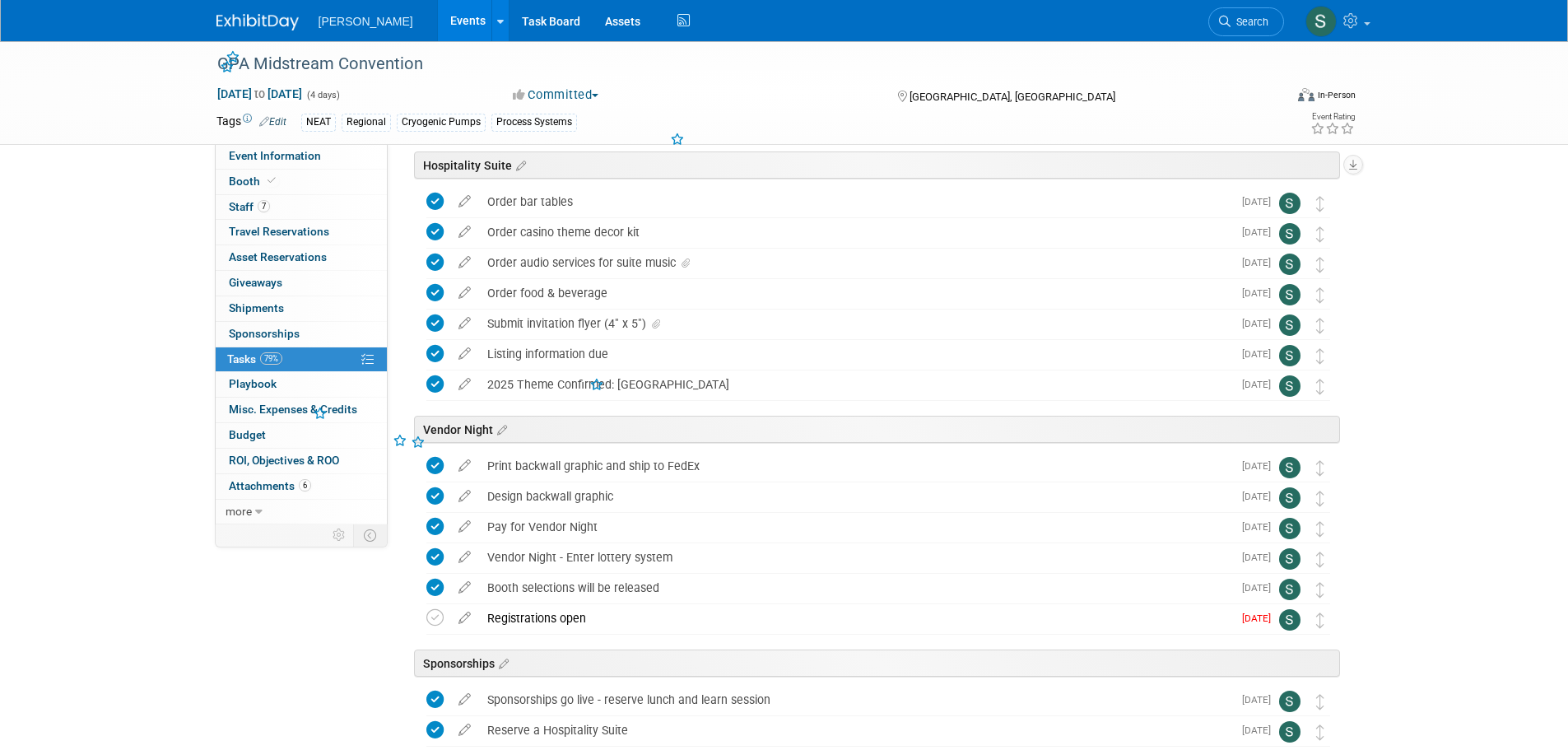
scroll to position [396, 0]
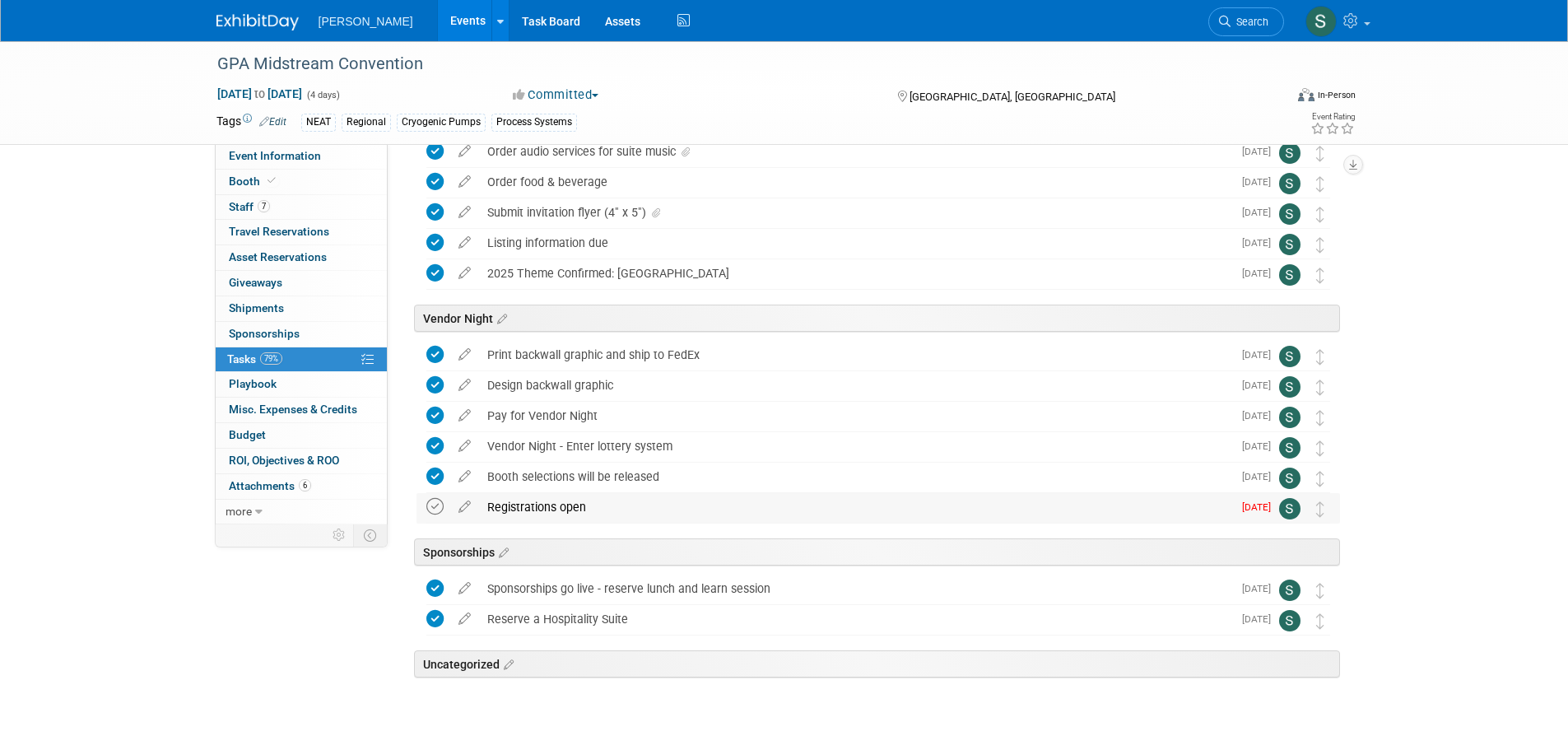
click at [431, 506] on icon at bounding box center [435, 507] width 17 height 17
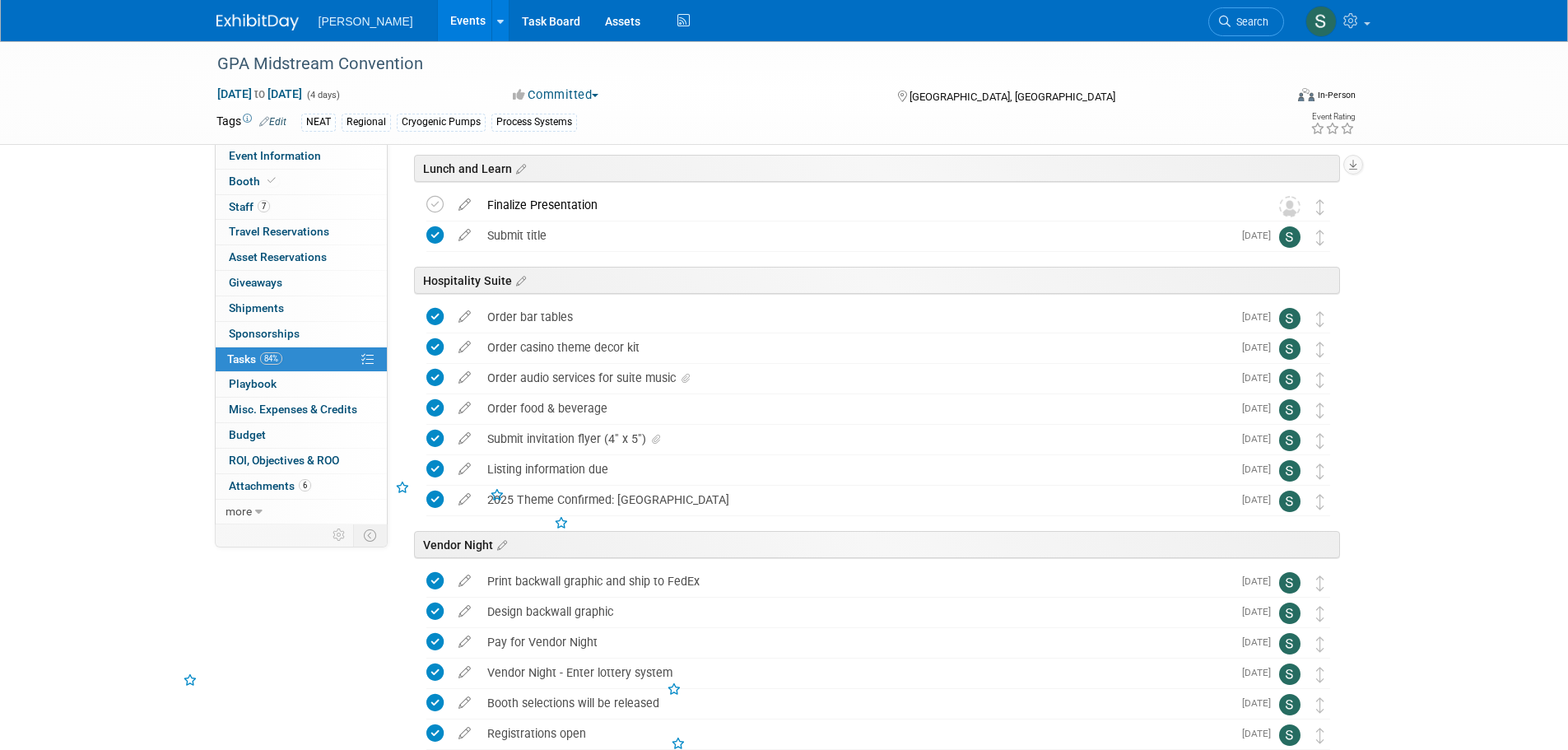
scroll to position [0, 0]
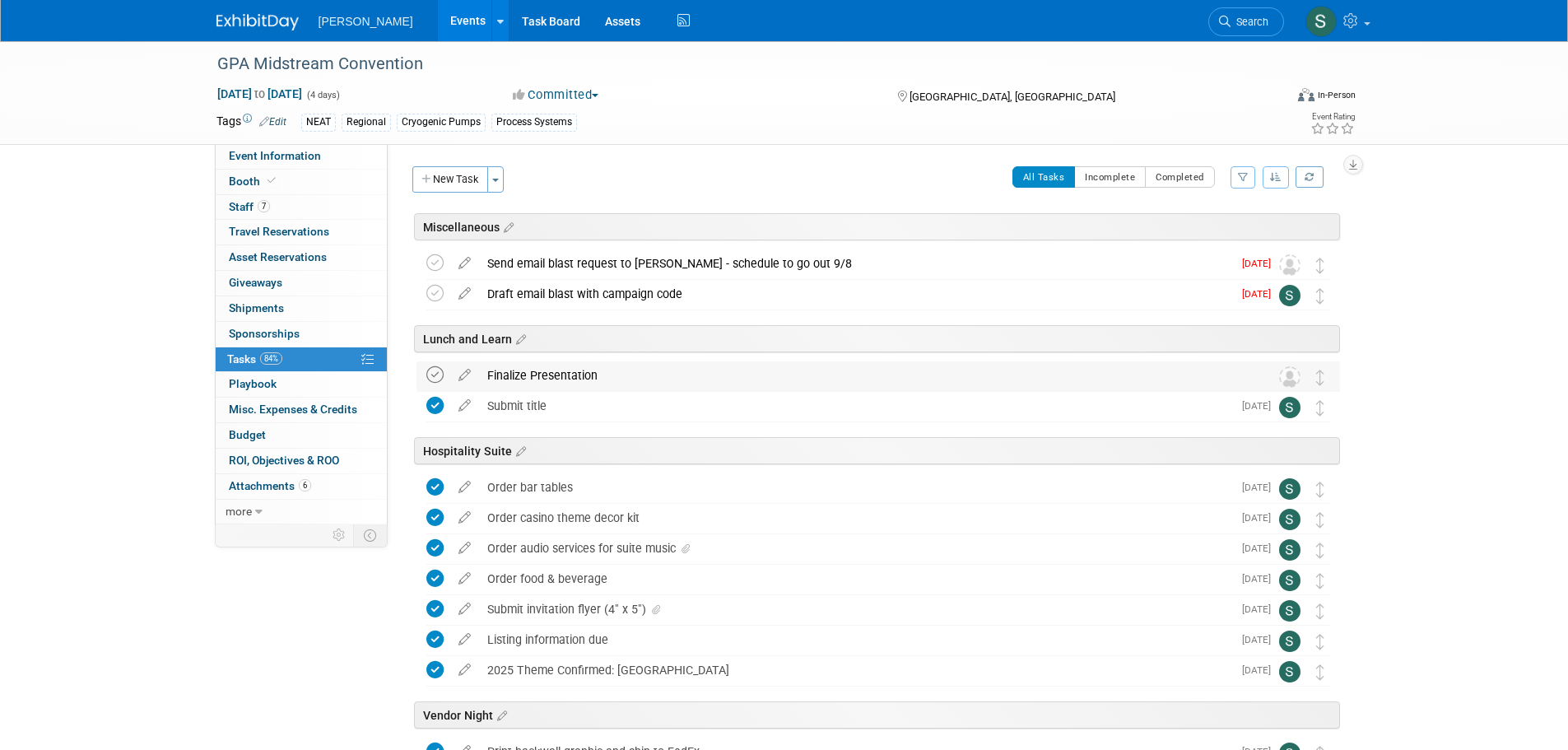
click at [432, 368] on icon at bounding box center [435, 375] width 17 height 17
click at [445, 20] on link "Events" at bounding box center [468, 20] width 60 height 41
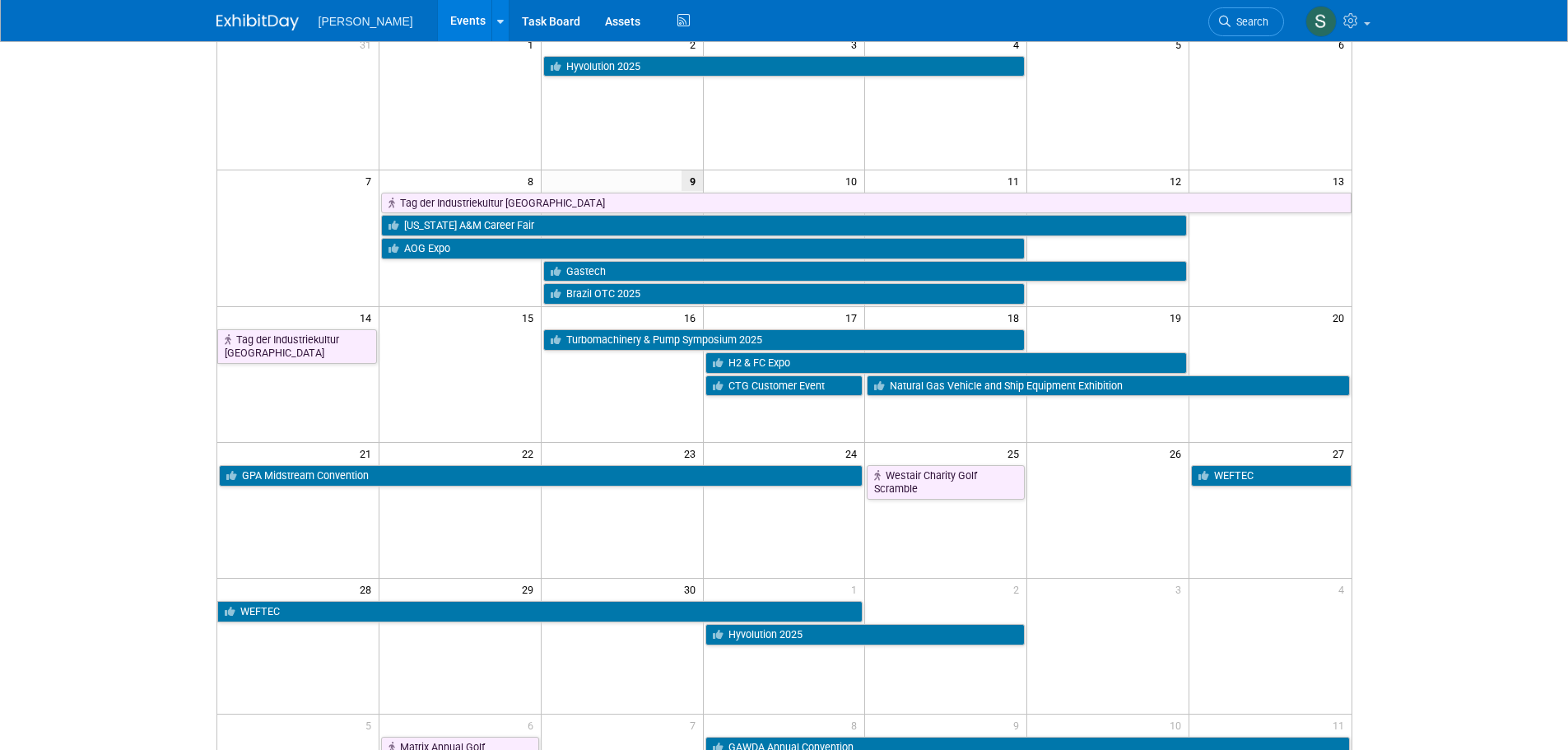
scroll to position [165, 0]
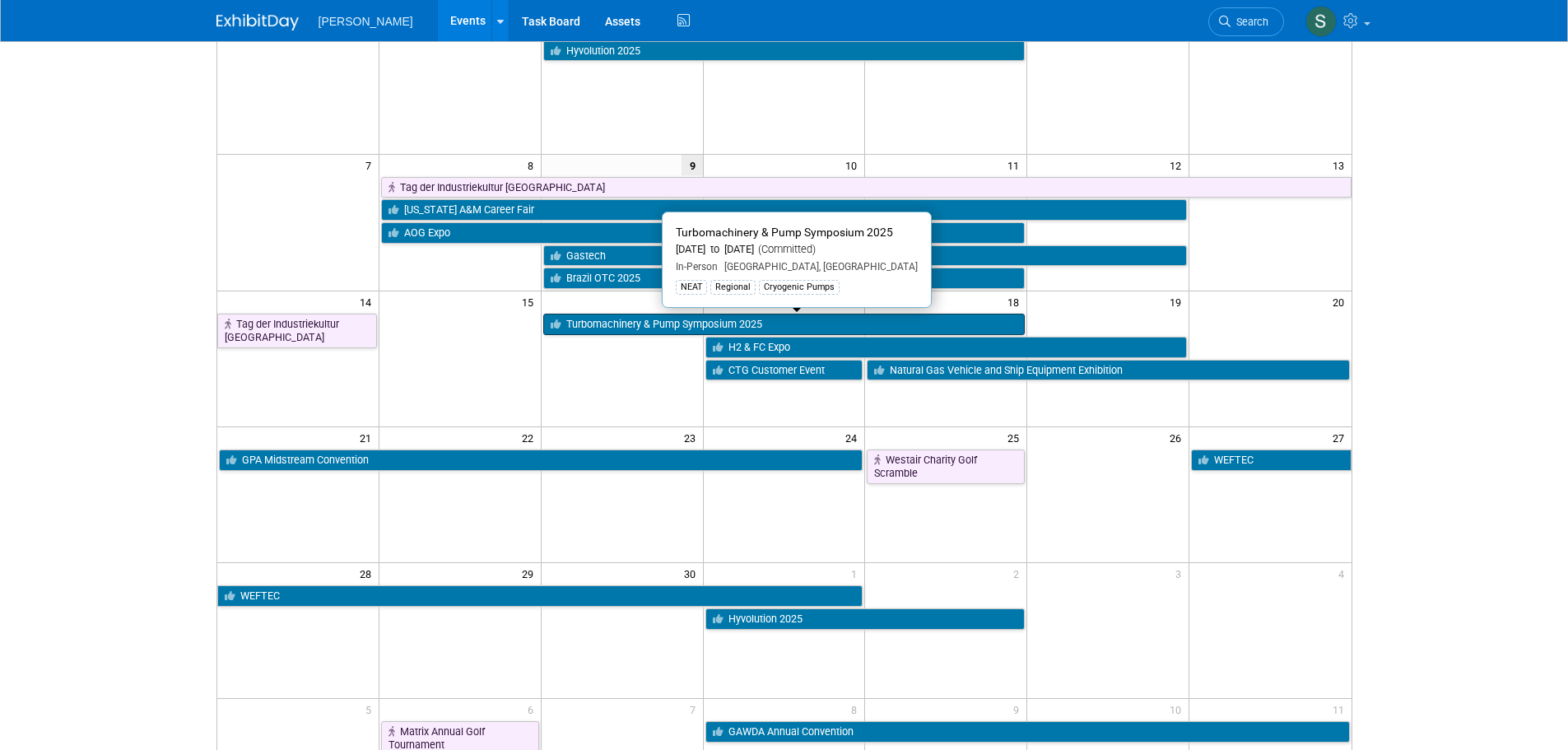
click at [653, 319] on link "Turbomachinery & Pump Symposium 2025" at bounding box center [784, 325] width 483 height 21
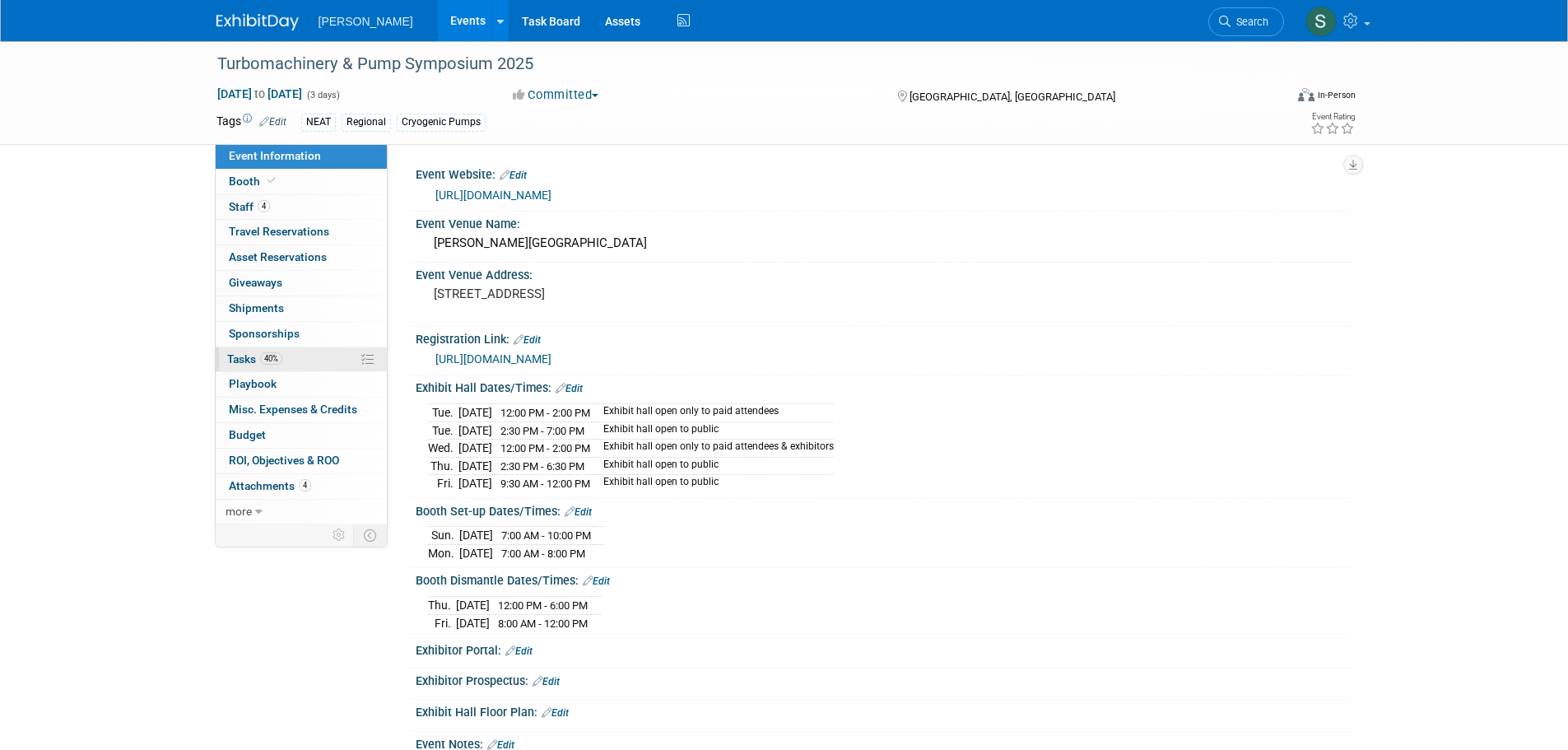
click at [332, 354] on link "40% Tasks 40%" at bounding box center [300, 359] width 172 height 24
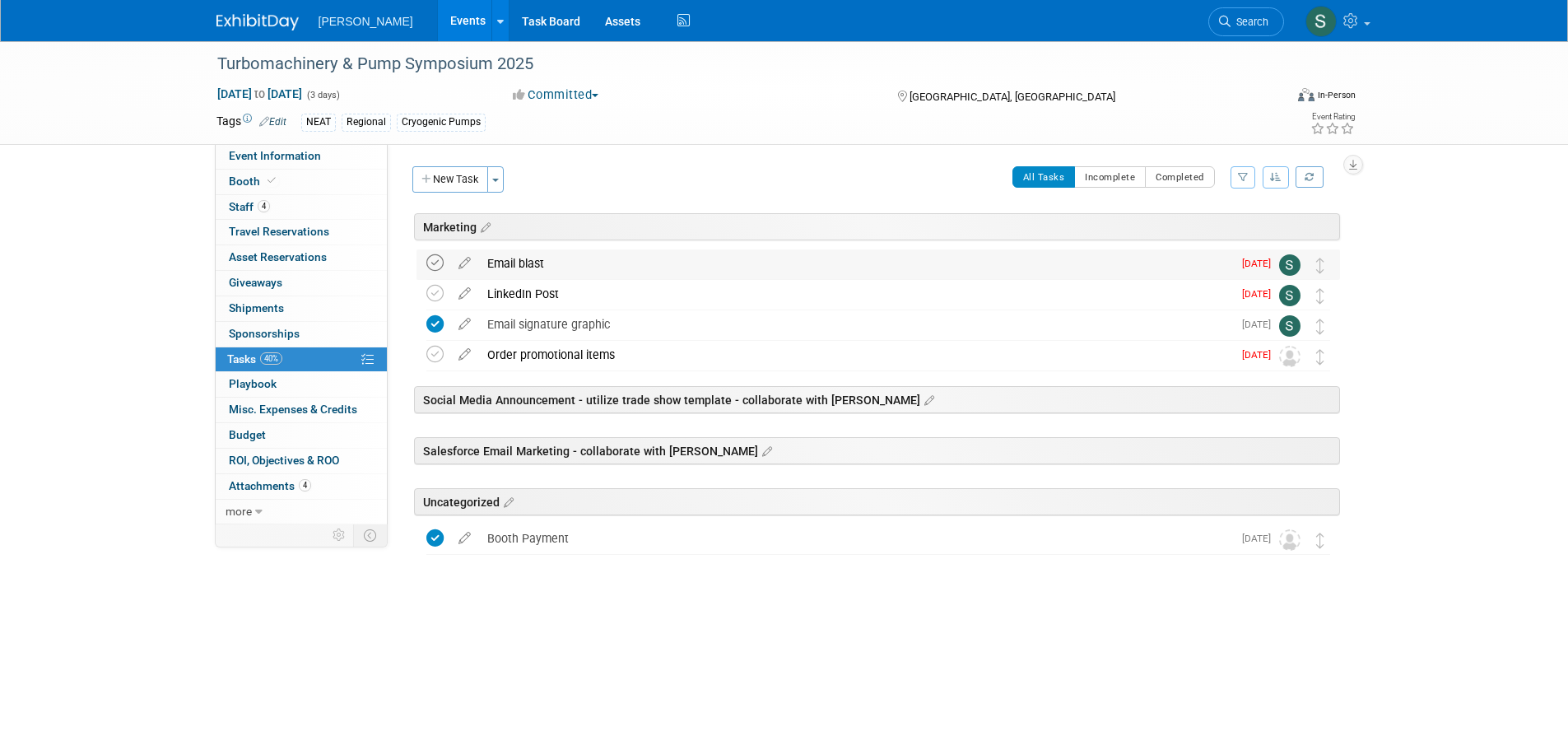
click at [435, 262] on icon at bounding box center [435, 263] width 17 height 17
click at [430, 297] on icon at bounding box center [435, 294] width 17 height 17
click at [438, 350] on icon at bounding box center [435, 355] width 17 height 17
click at [536, 609] on div "Marketing Turbomachinery & Pump Symposium 2025 [GEOGRAPHIC_DATA], [GEOGRAPHIC_D…" at bounding box center [873, 417] width 931 height 407
click at [706, 646] on div "Turbomachinery & Pump Symposium 2025 [DATE] to [DATE] (3 days) [DATE] to [DATE]…" at bounding box center [784, 348] width 1568 height 614
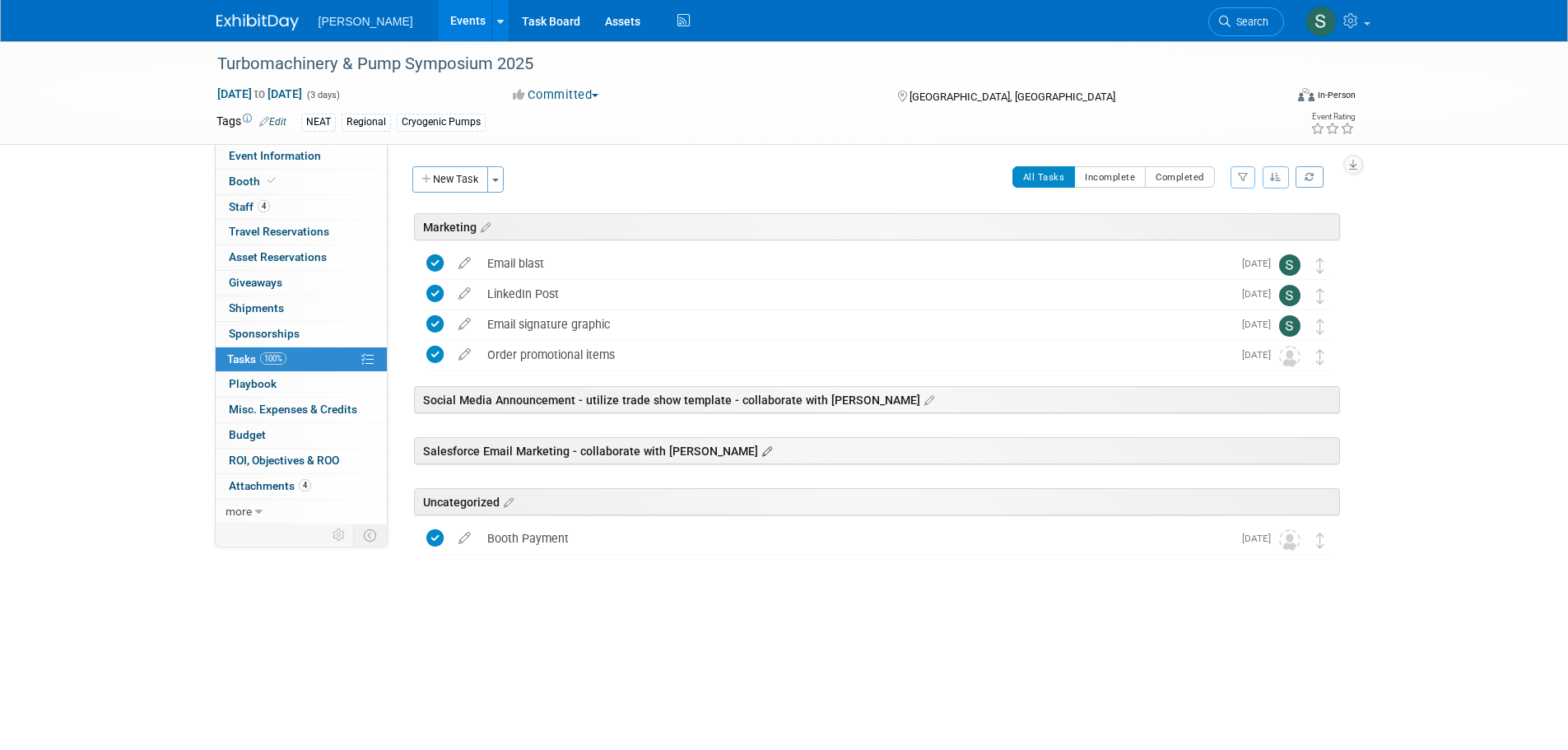
click at [758, 452] on icon at bounding box center [765, 452] width 14 height 15
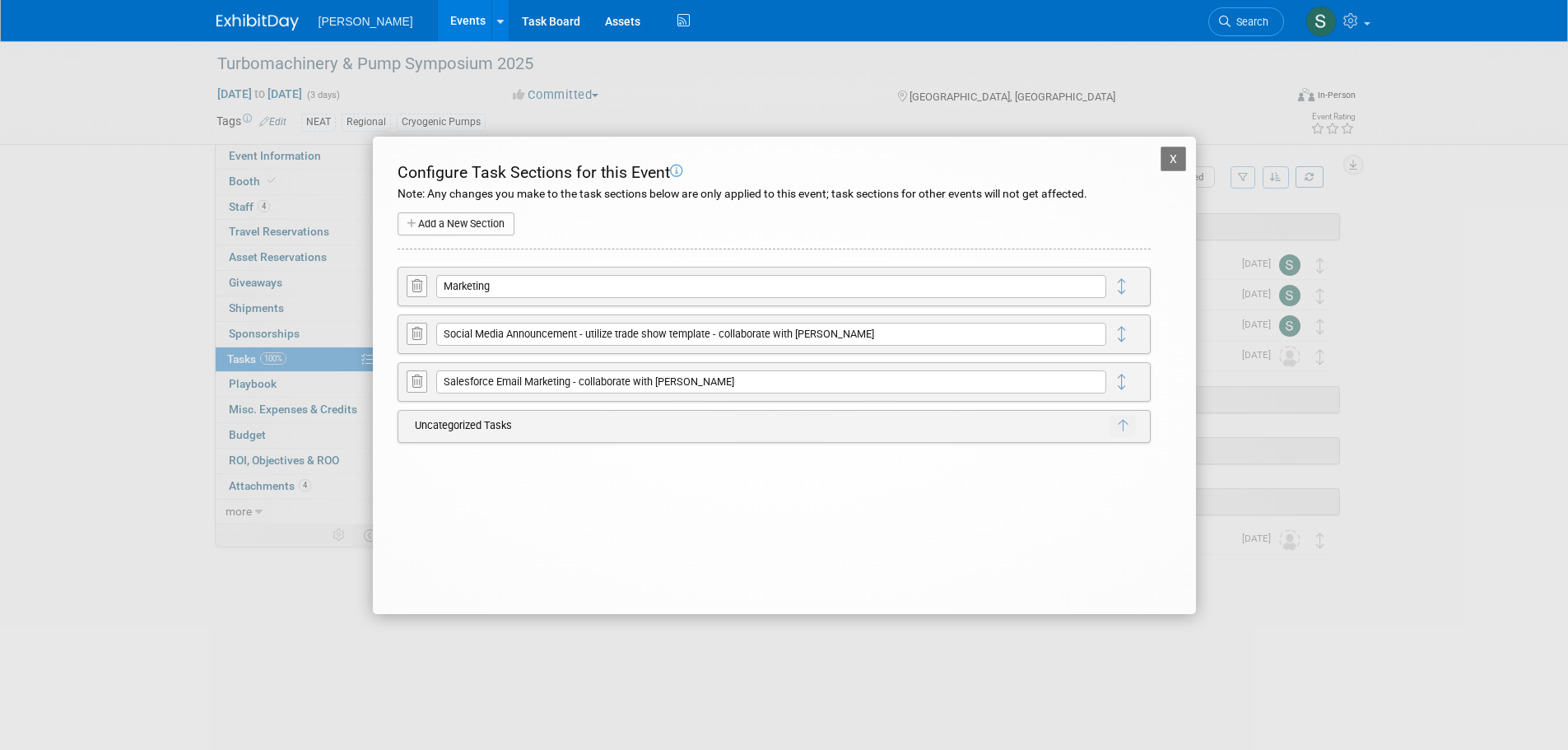
click at [420, 336] on icon at bounding box center [417, 333] width 11 height 13
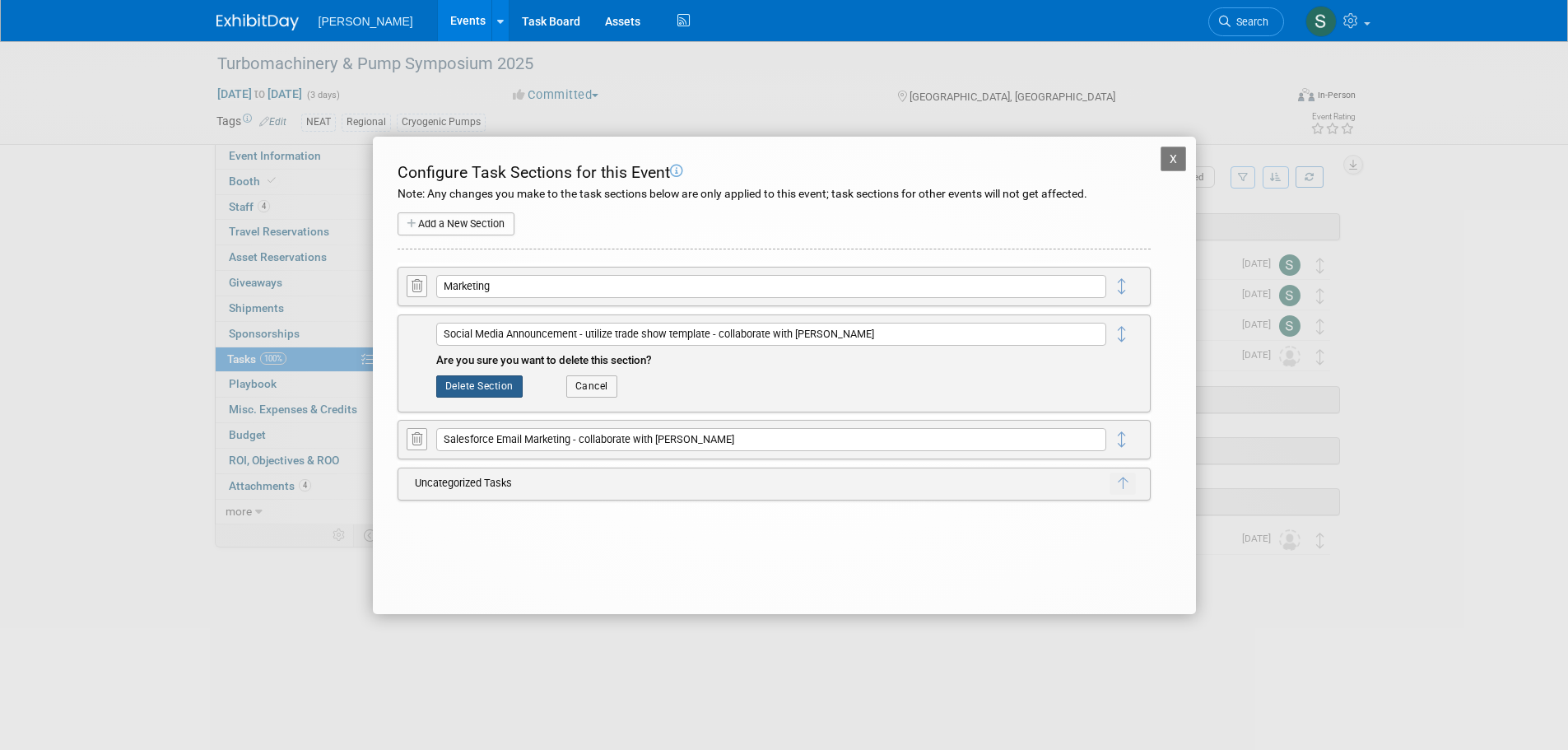
click at [478, 378] on button "Delete Section" at bounding box center [479, 386] width 86 height 21
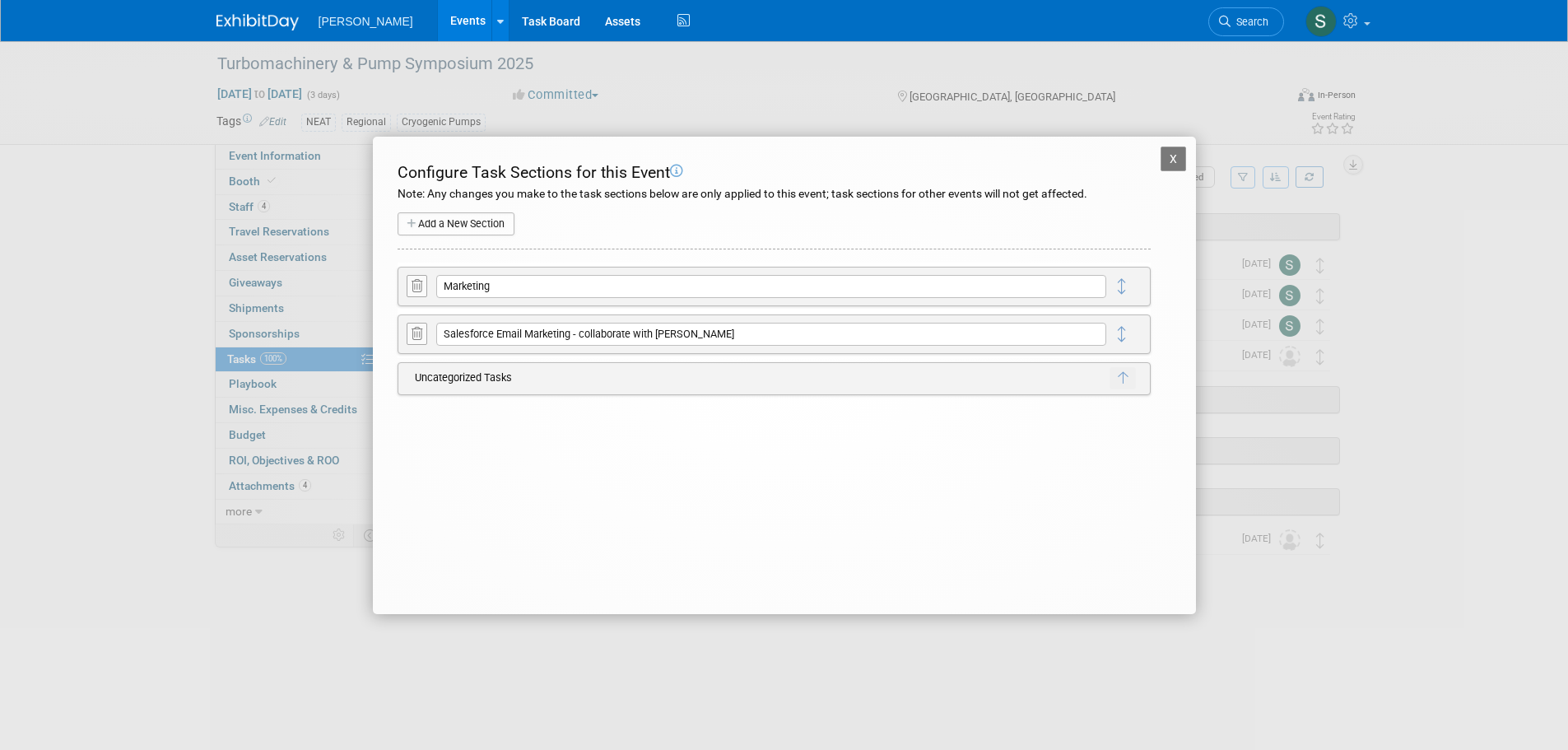
click at [418, 332] on icon at bounding box center [417, 333] width 11 height 13
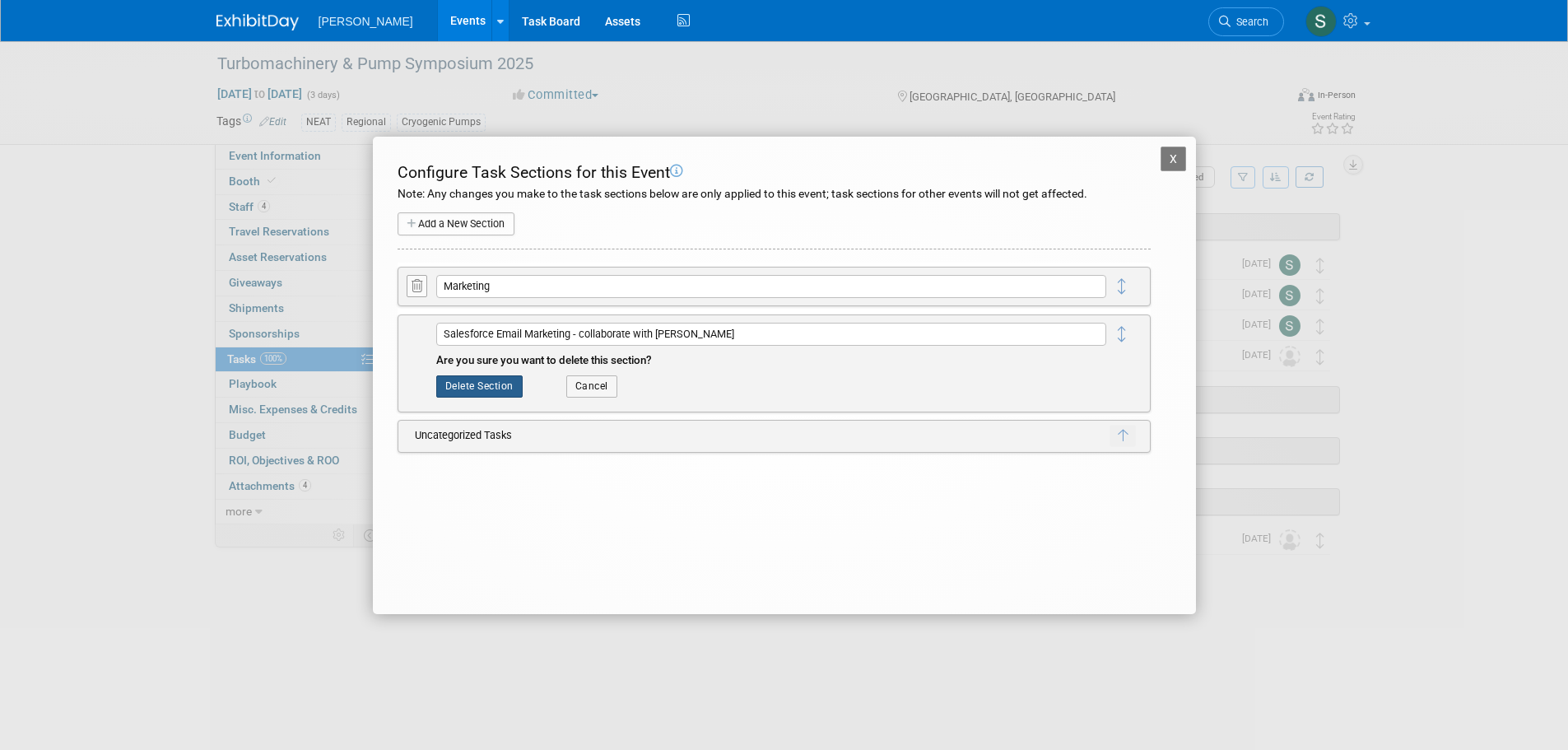
click at [486, 388] on button "Delete Section" at bounding box center [479, 386] width 86 height 21
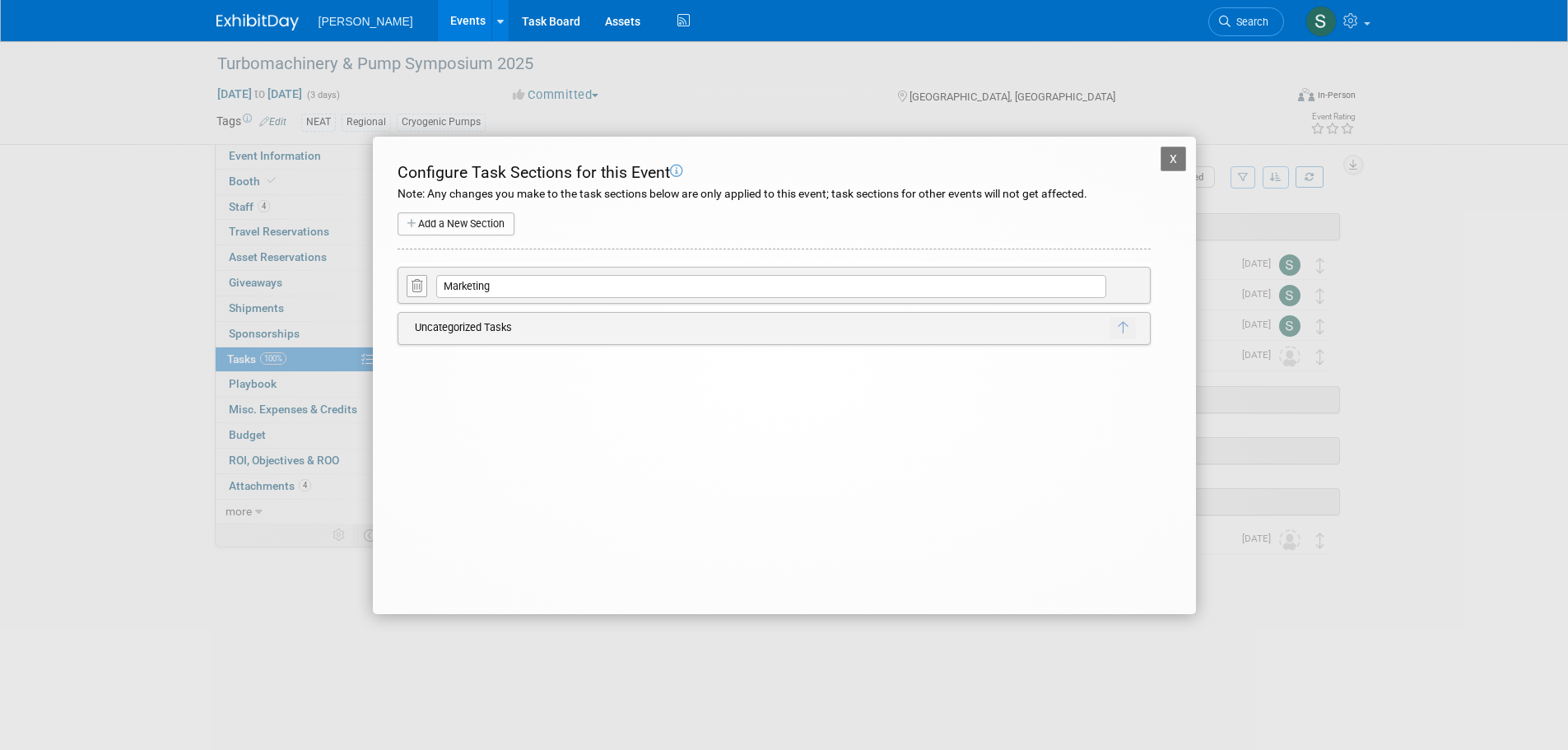
click at [1174, 156] on button "X" at bounding box center [1173, 158] width 26 height 24
